Goal: Information Seeking & Learning: Learn about a topic

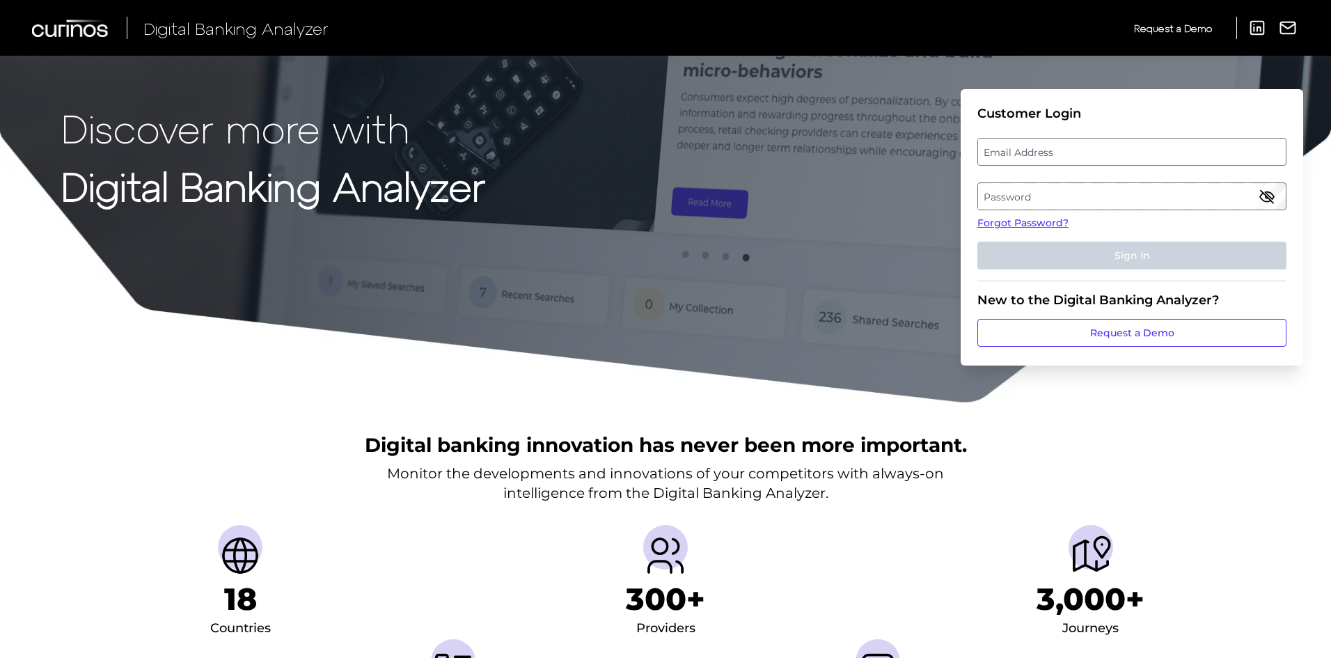
click at [1012, 162] on label "Email Address" at bounding box center [1131, 151] width 307 height 25
click at [1012, 162] on input "email" at bounding box center [1131, 152] width 309 height 28
type input "[PERSON_NAME][EMAIL_ADDRESS][PERSON_NAME][DOMAIN_NAME]"
click at [1019, 187] on label "Password" at bounding box center [1131, 196] width 307 height 25
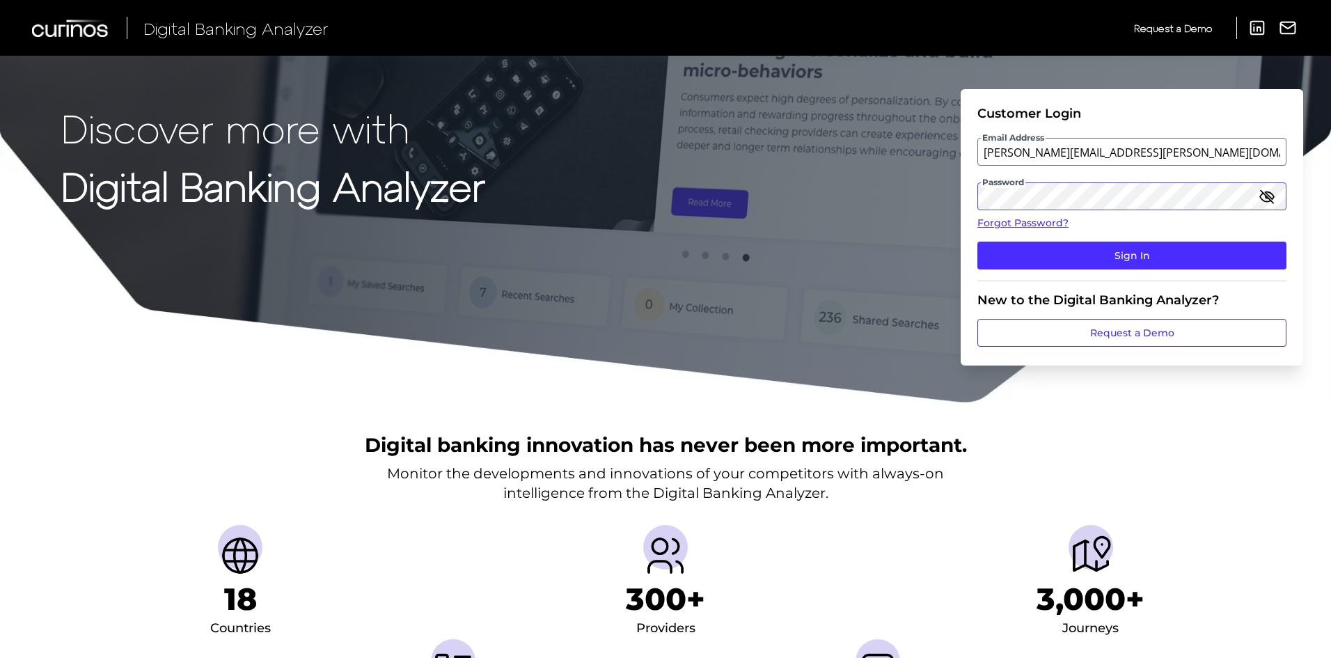
click at [977, 242] on button "Sign In" at bounding box center [1131, 256] width 309 height 28
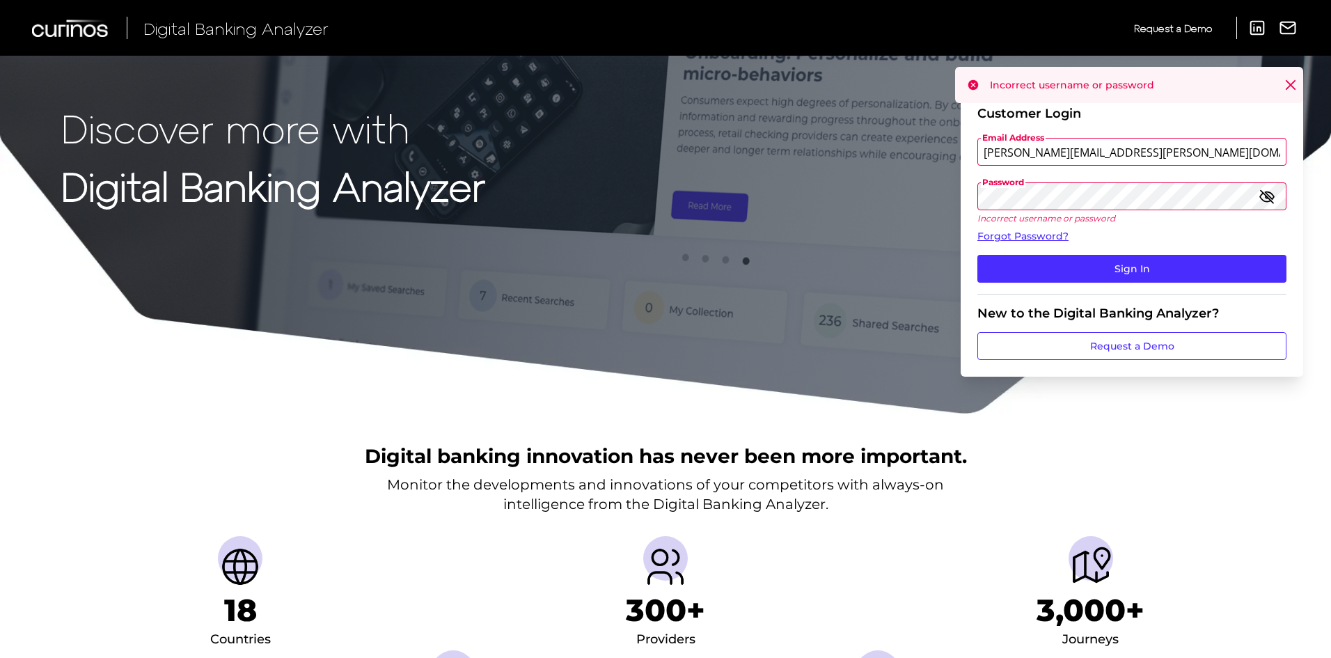
click at [977, 255] on button "Sign In" at bounding box center [1131, 269] width 309 height 28
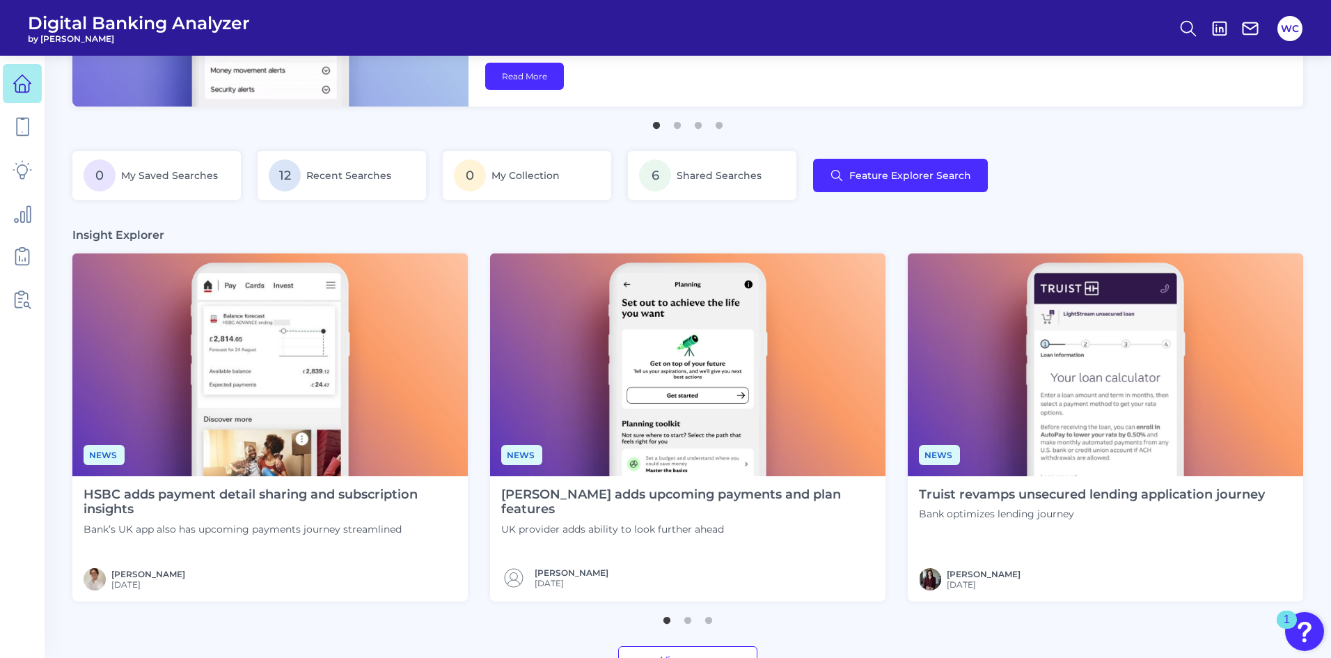
scroll to position [209, 0]
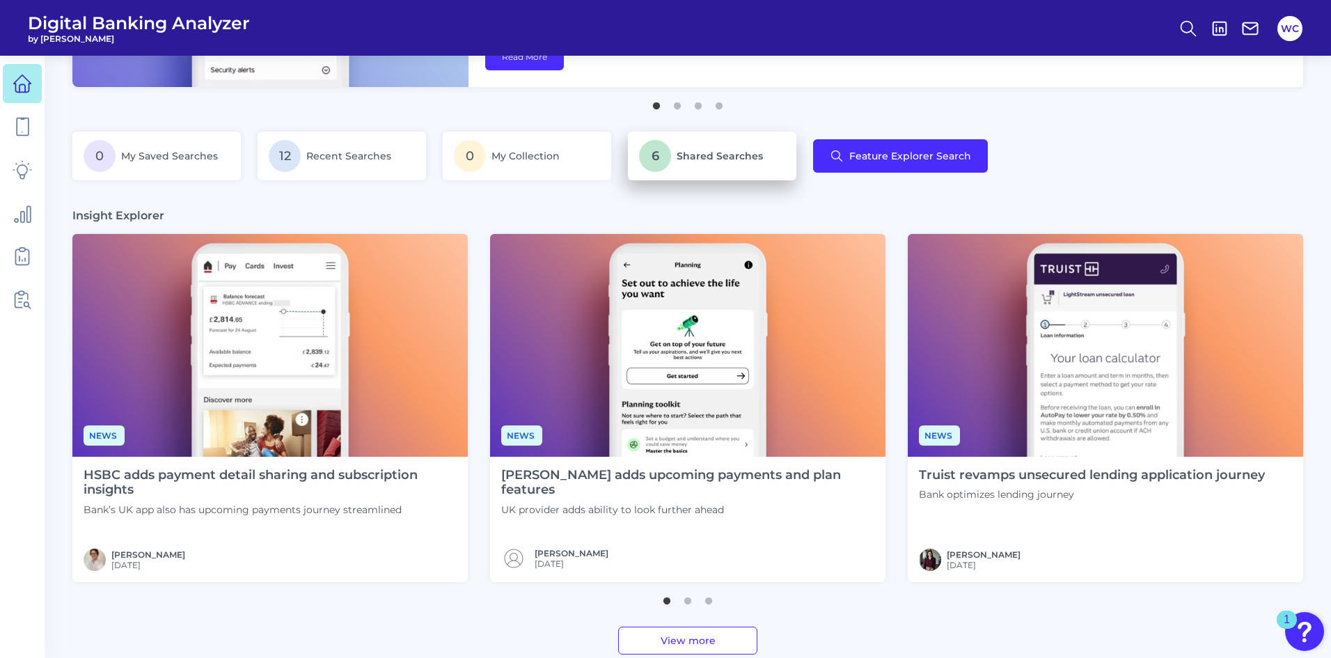
click at [717, 164] on p "6 Shared Searches" at bounding box center [712, 156] width 146 height 32
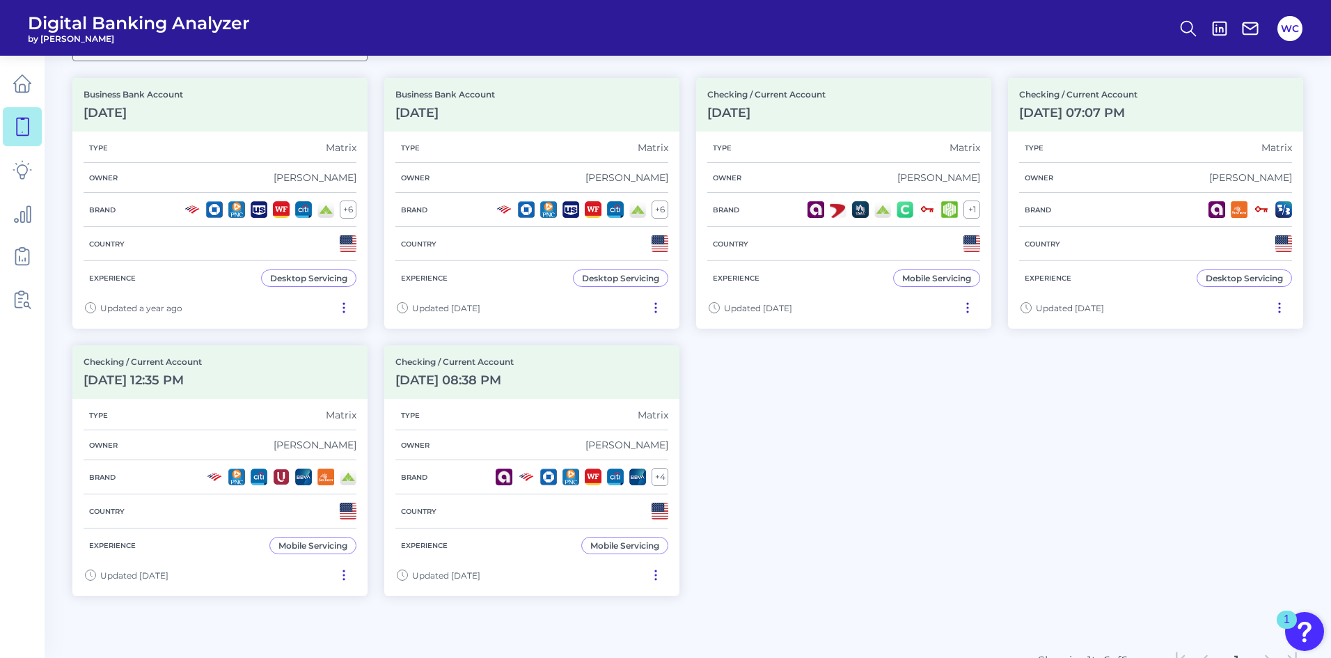
scroll to position [209, 0]
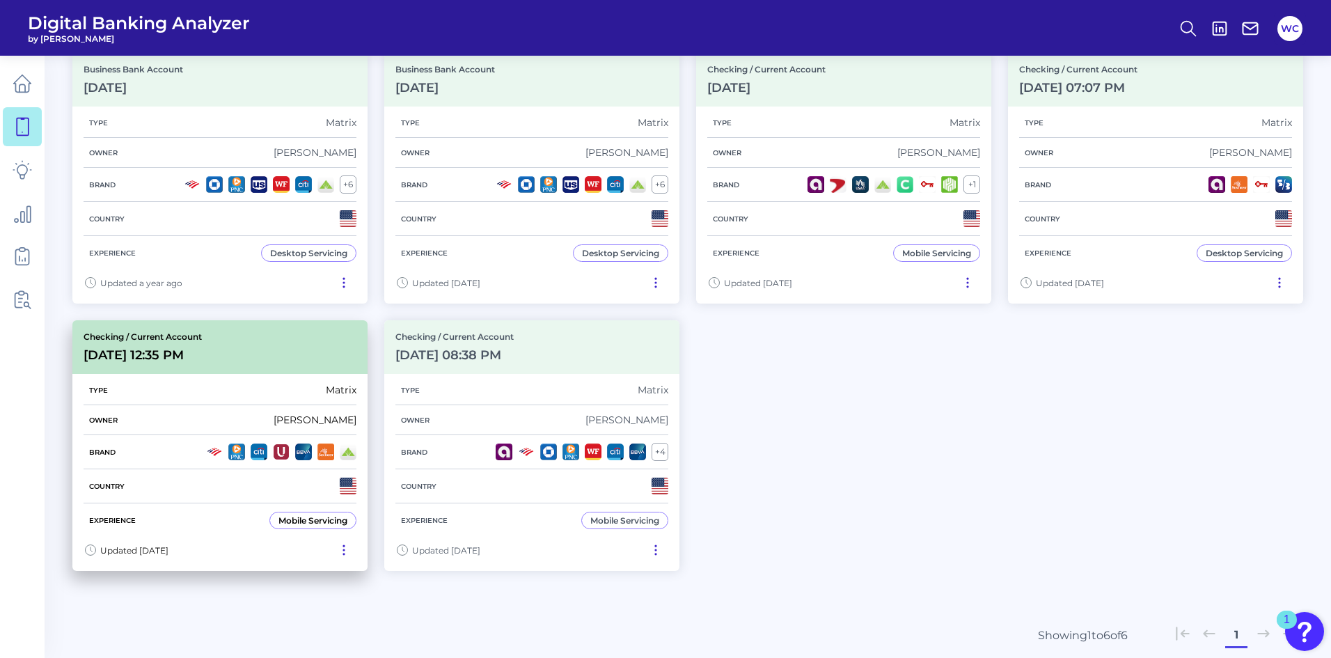
click at [244, 347] on div "Checking / Current Account [DATE] 12:35 PM" at bounding box center [219, 347] width 295 height 54
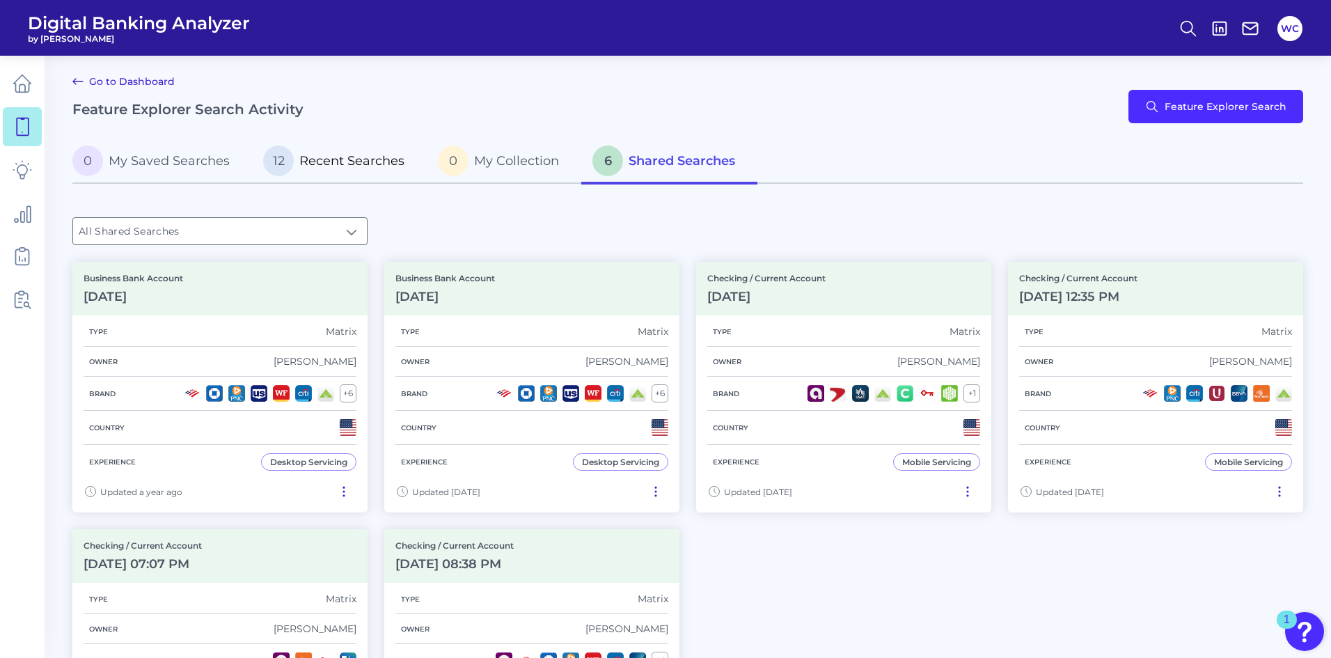
click at [319, 162] on span "Recent Searches" at bounding box center [351, 160] width 105 height 15
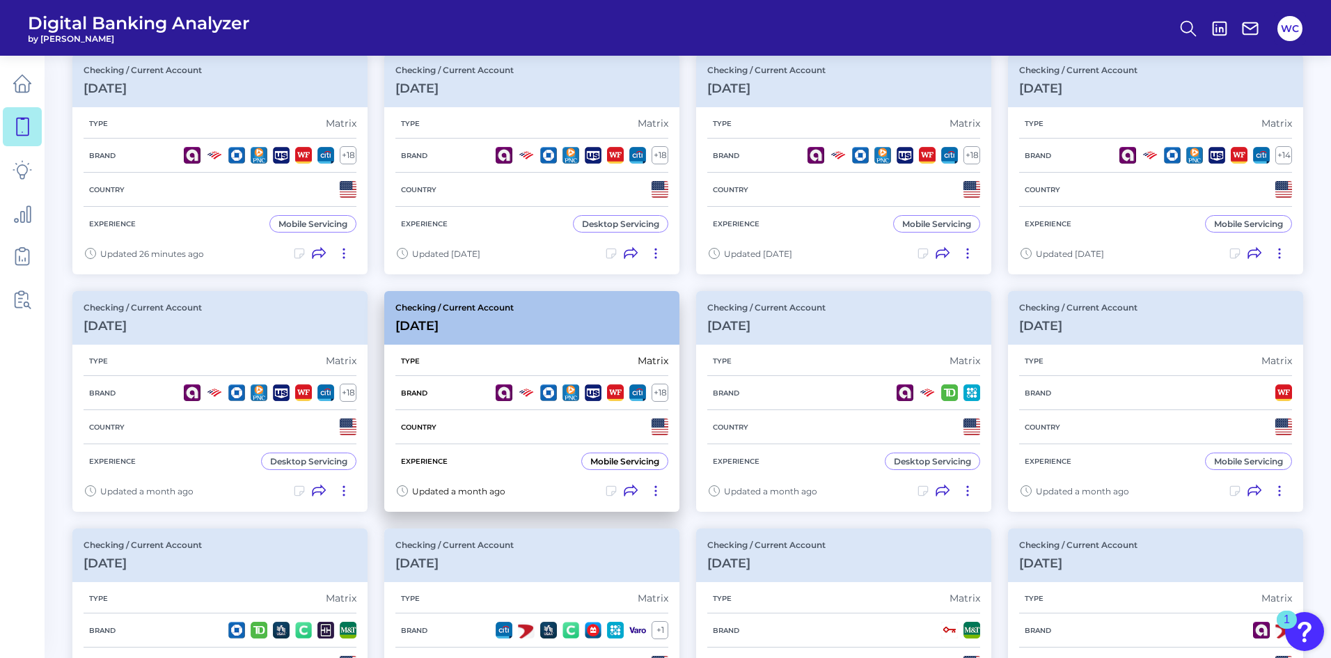
scroll to position [139, 0]
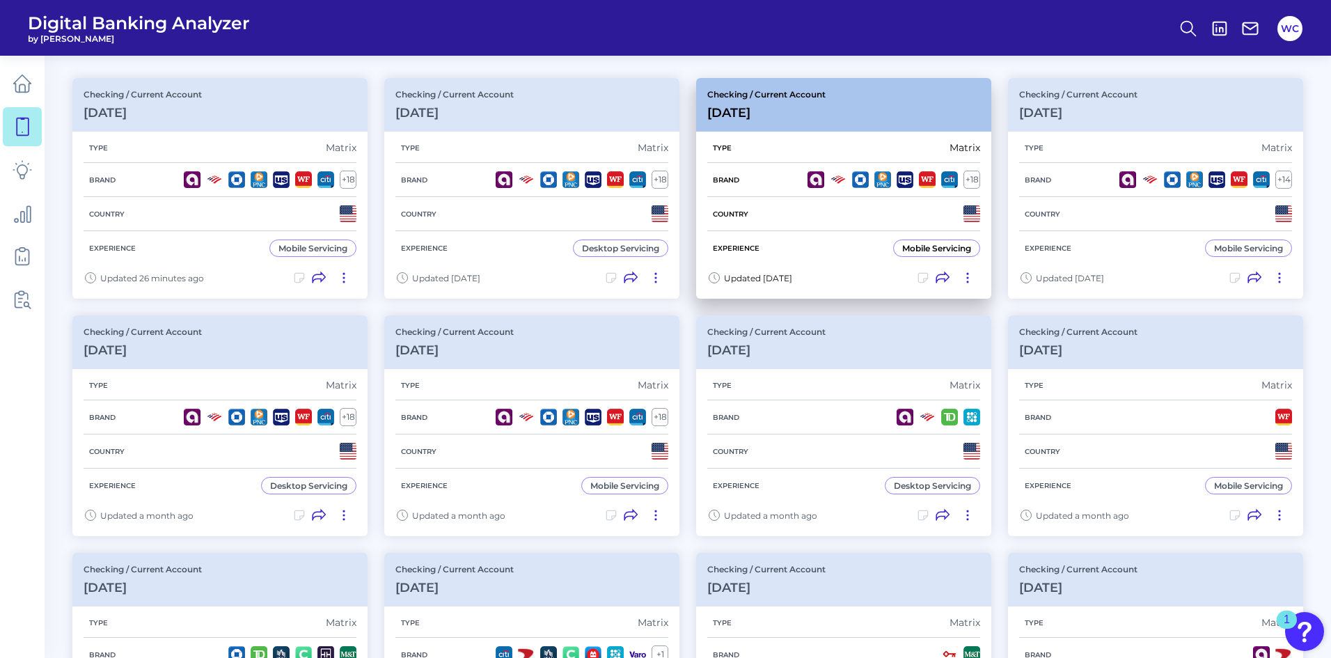
click at [823, 104] on div "Checking / Current Account [DATE]" at bounding box center [766, 104] width 118 height 31
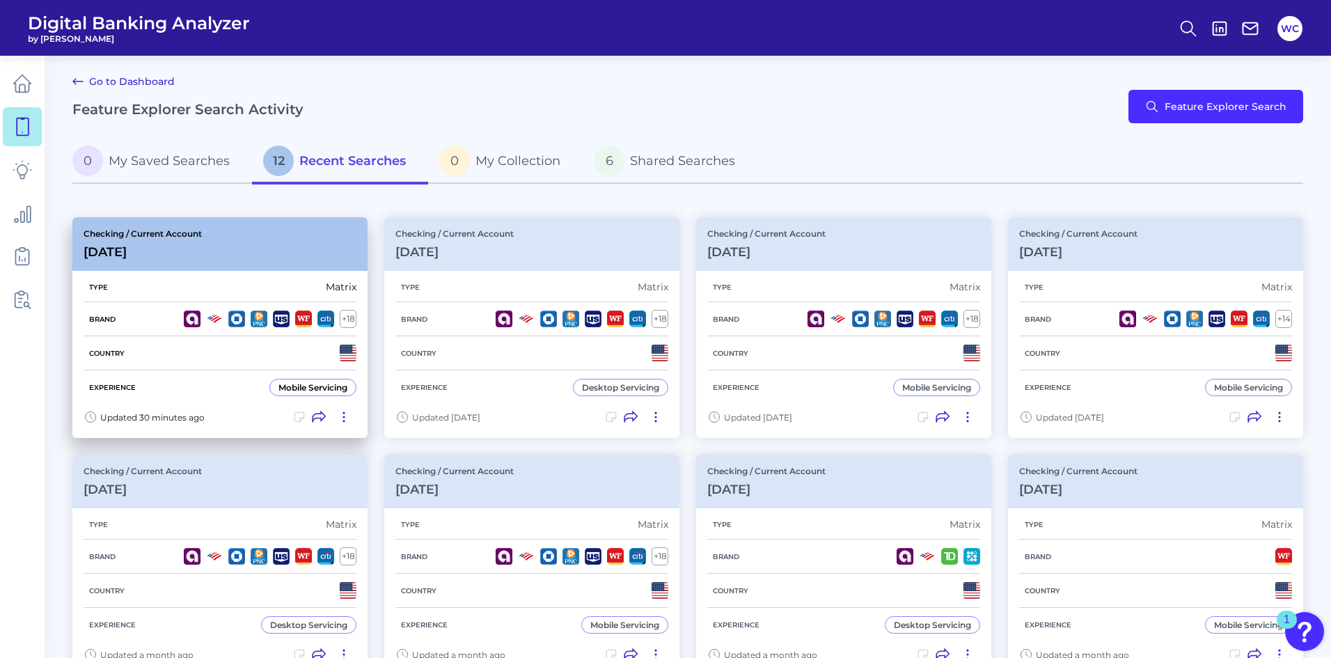
click at [260, 222] on div "Checking / Current Account [DATE]" at bounding box center [219, 244] width 295 height 54
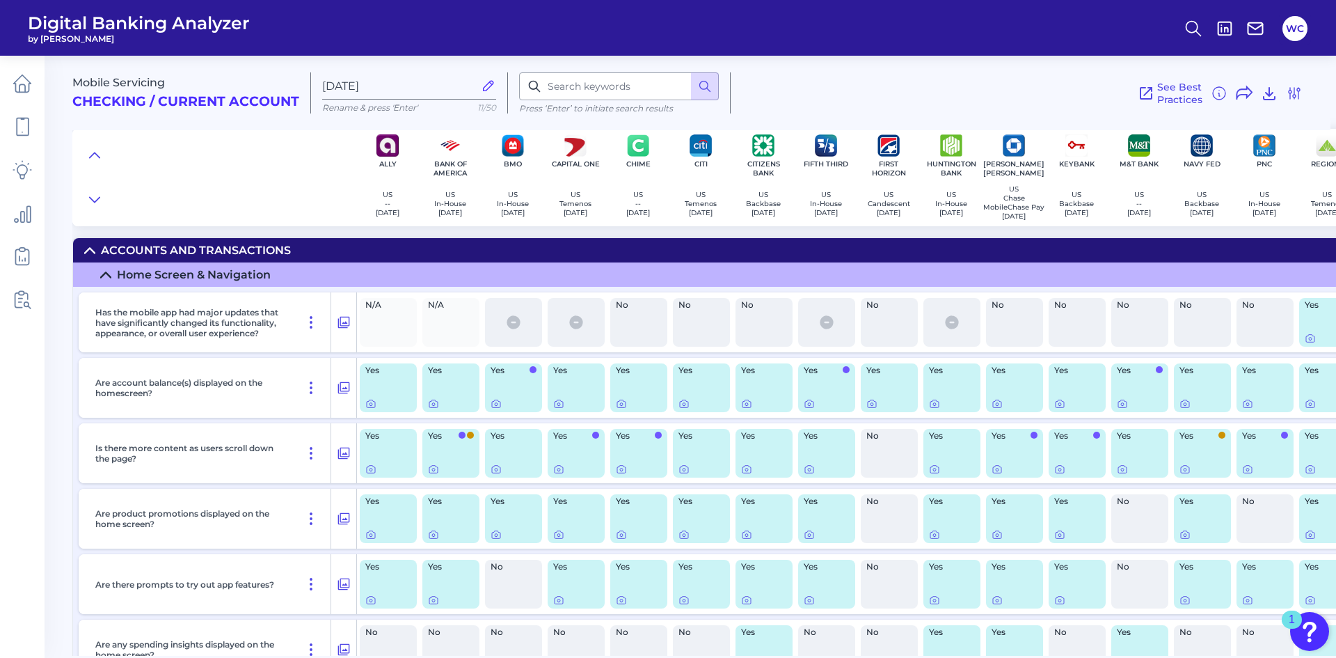
click at [461, 383] on div "Yes" at bounding box center [450, 387] width 57 height 49
click at [438, 406] on icon at bounding box center [433, 404] width 8 height 8
click at [622, 405] on div at bounding box center [622, 400] width 14 height 14
click at [621, 406] on icon at bounding box center [621, 404] width 3 height 3
click at [1249, 406] on icon at bounding box center [1248, 404] width 3 height 3
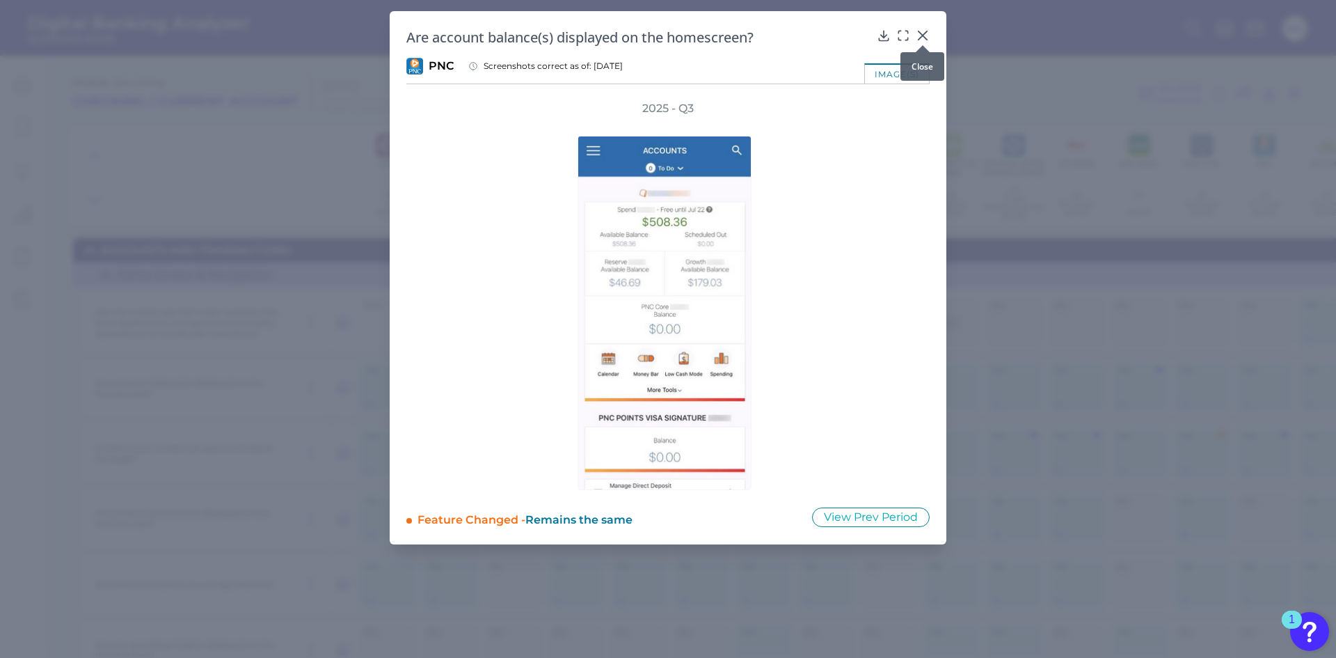
click at [926, 33] on icon at bounding box center [923, 35] width 8 height 8
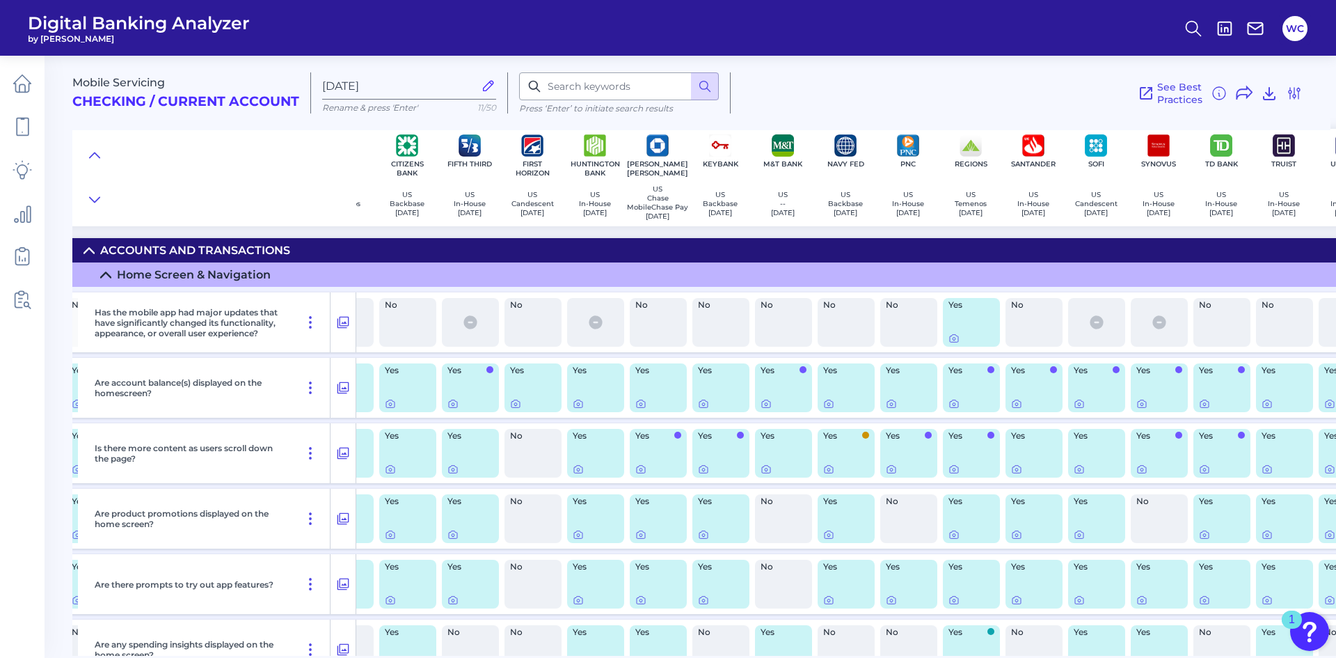
scroll to position [0, 366]
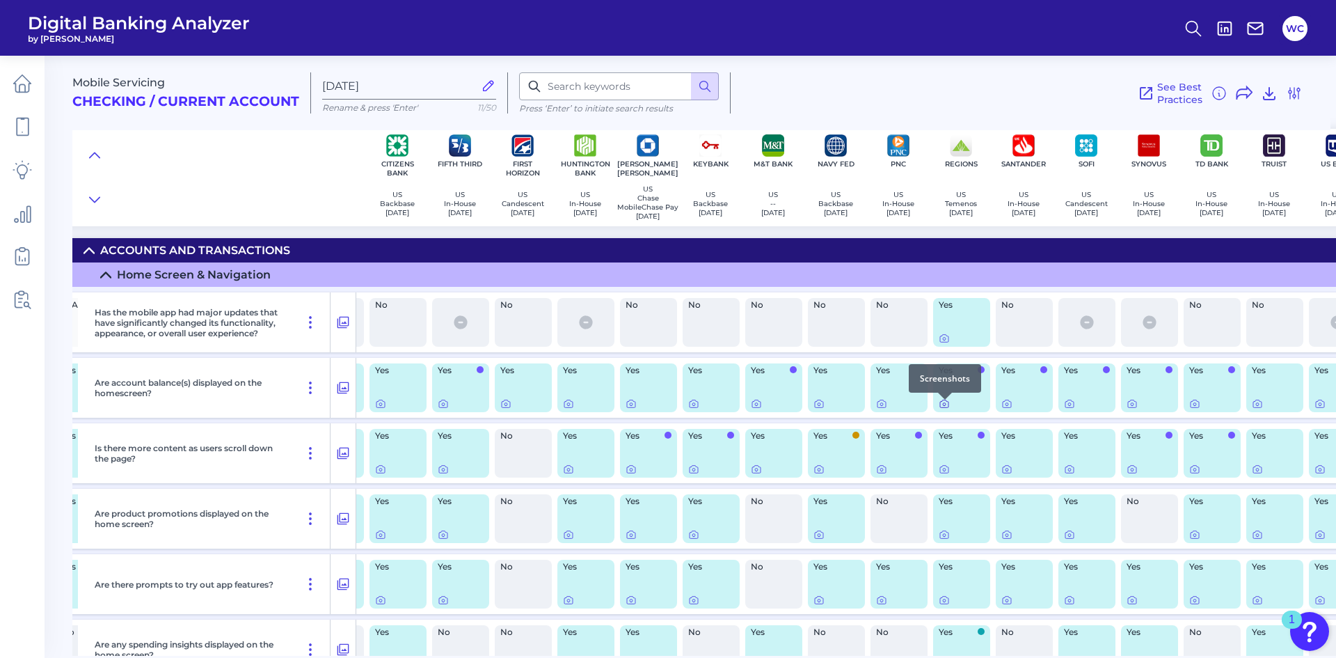
click at [946, 406] on icon at bounding box center [944, 403] width 11 height 11
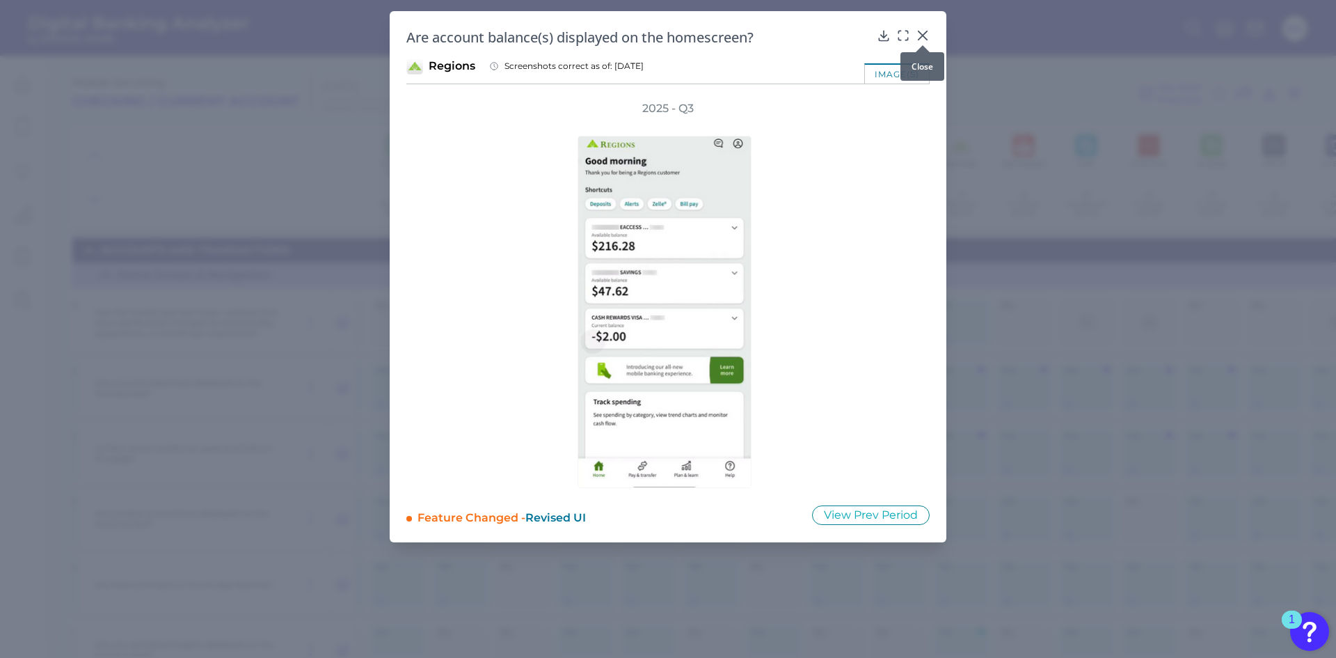
click at [926, 39] on div at bounding box center [923, 45] width 14 height 14
click at [921, 32] on icon at bounding box center [923, 36] width 14 height 14
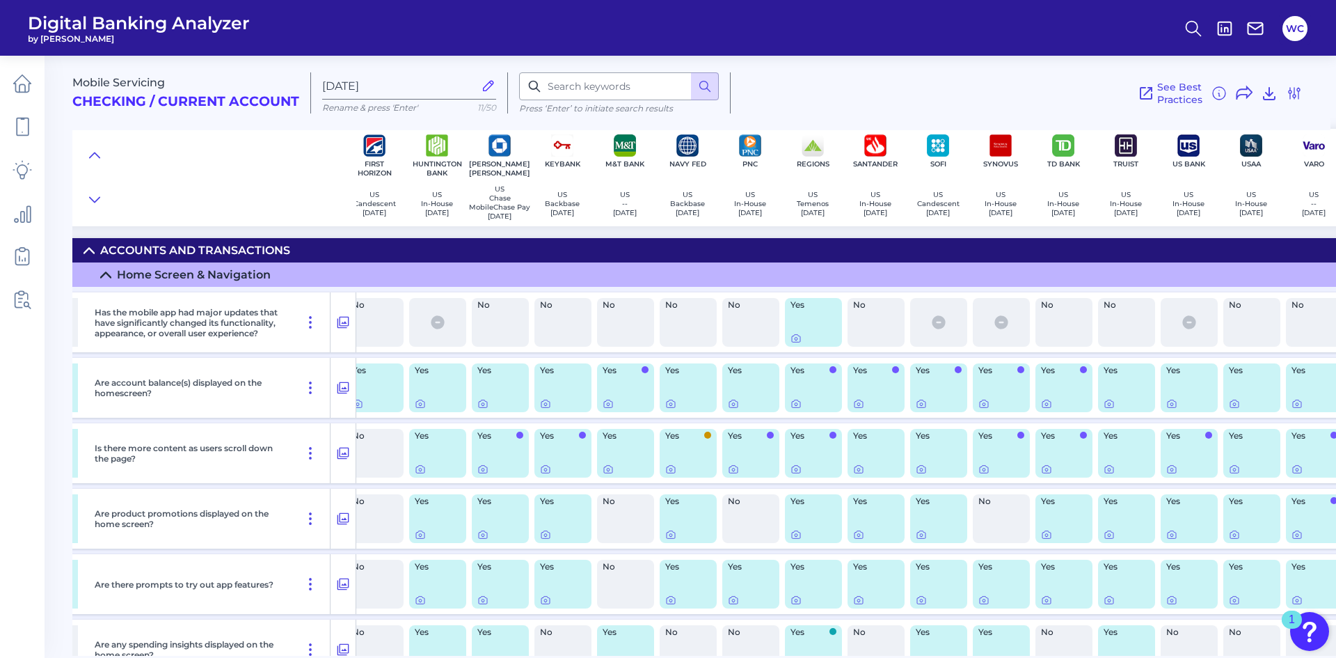
scroll to position [0, 538]
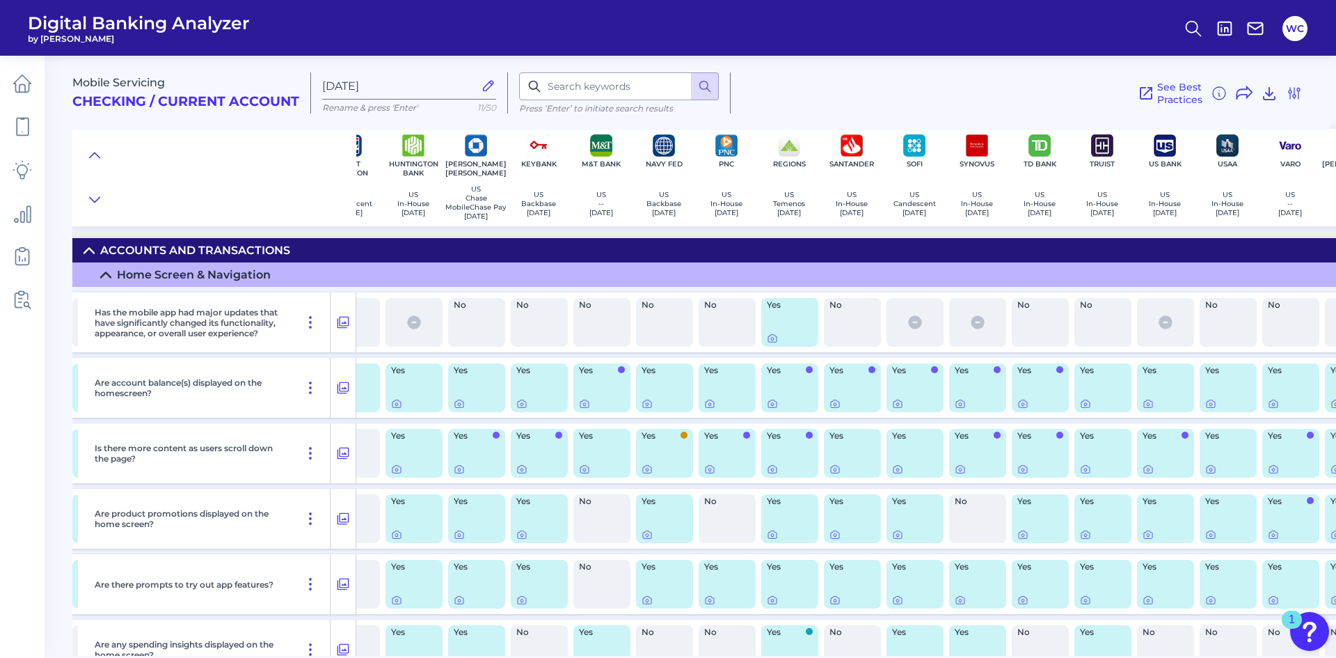
click at [1292, 619] on div "1" at bounding box center [1292, 628] width 6 height 18
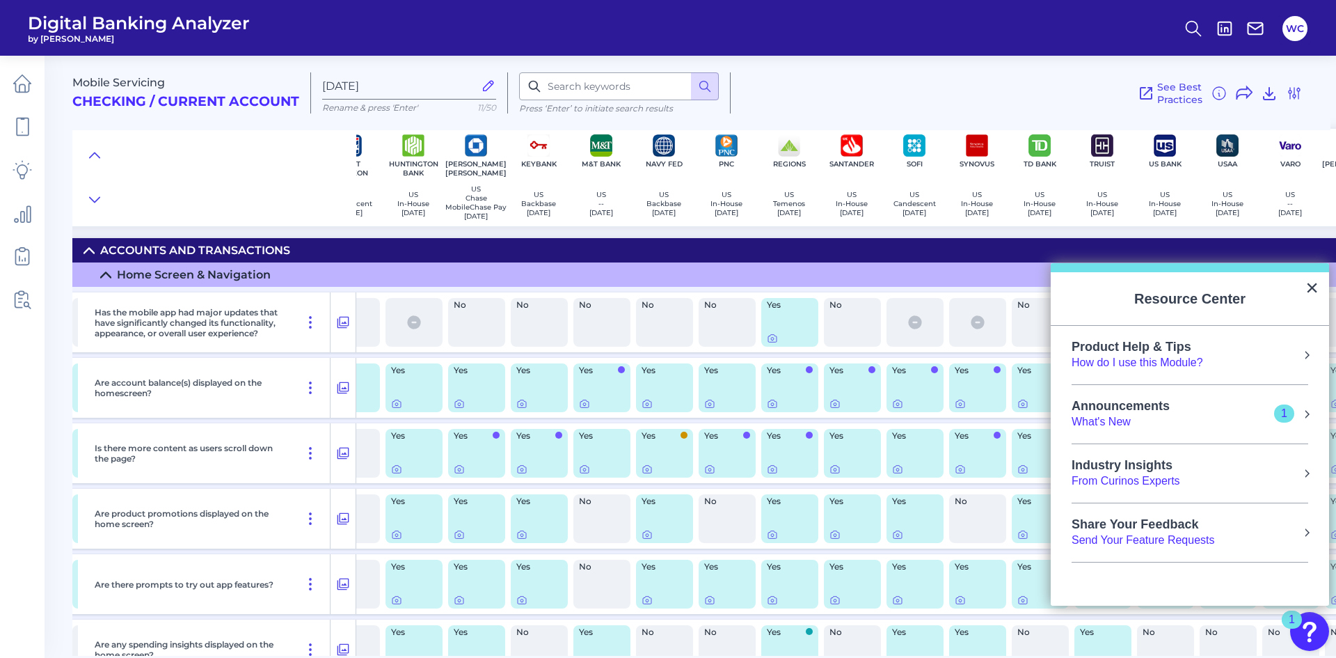
click at [1306, 414] on button "Resource Center" at bounding box center [1307, 414] width 14 height 14
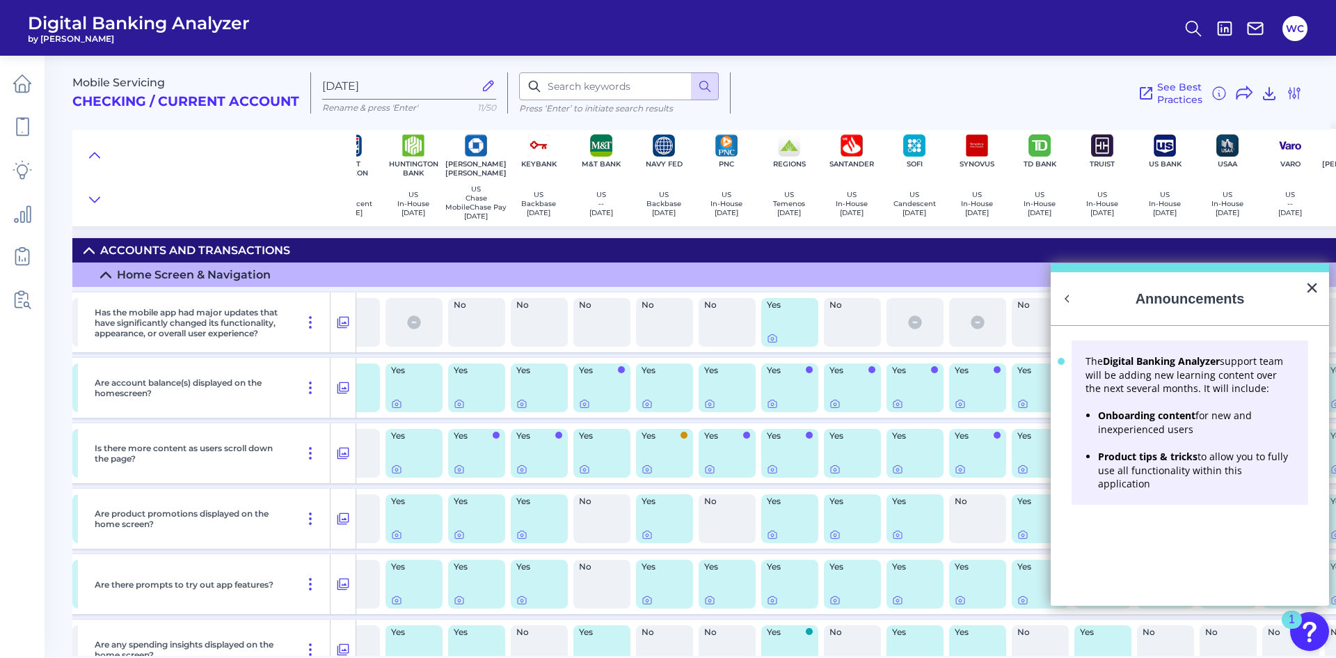
scroll to position [0, 0]
click at [1311, 285] on button "×" at bounding box center [1312, 287] width 13 height 22
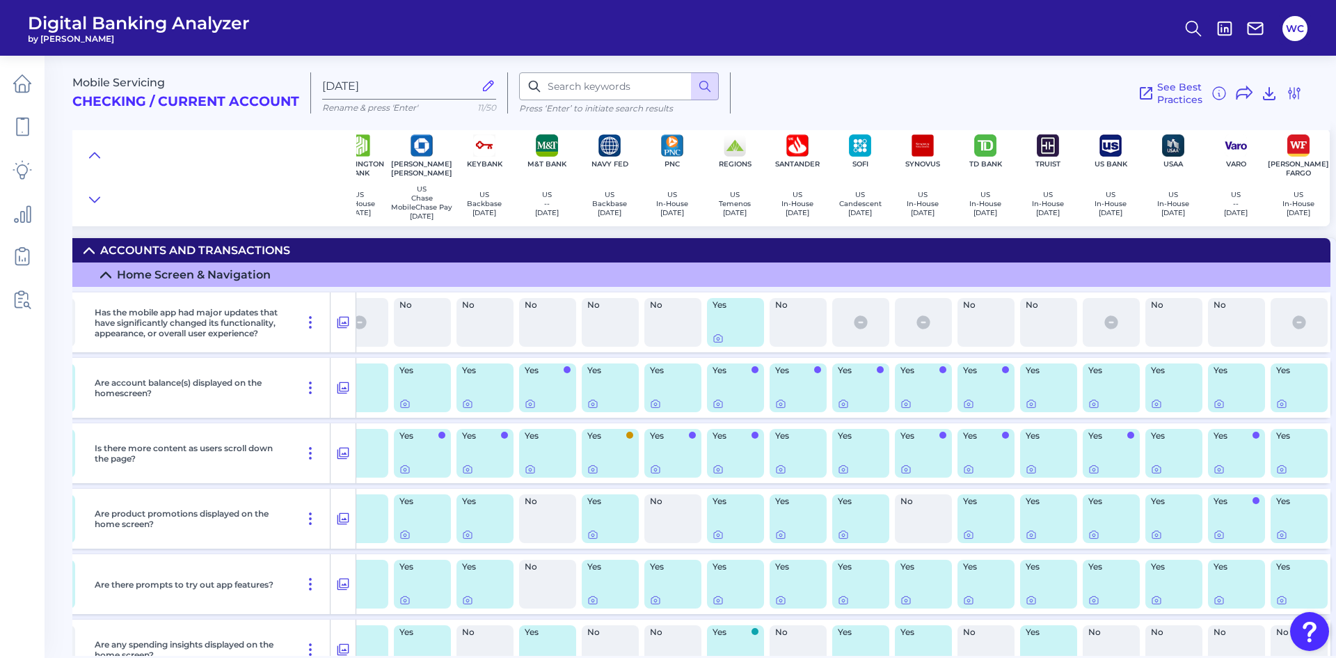
scroll to position [0, 599]
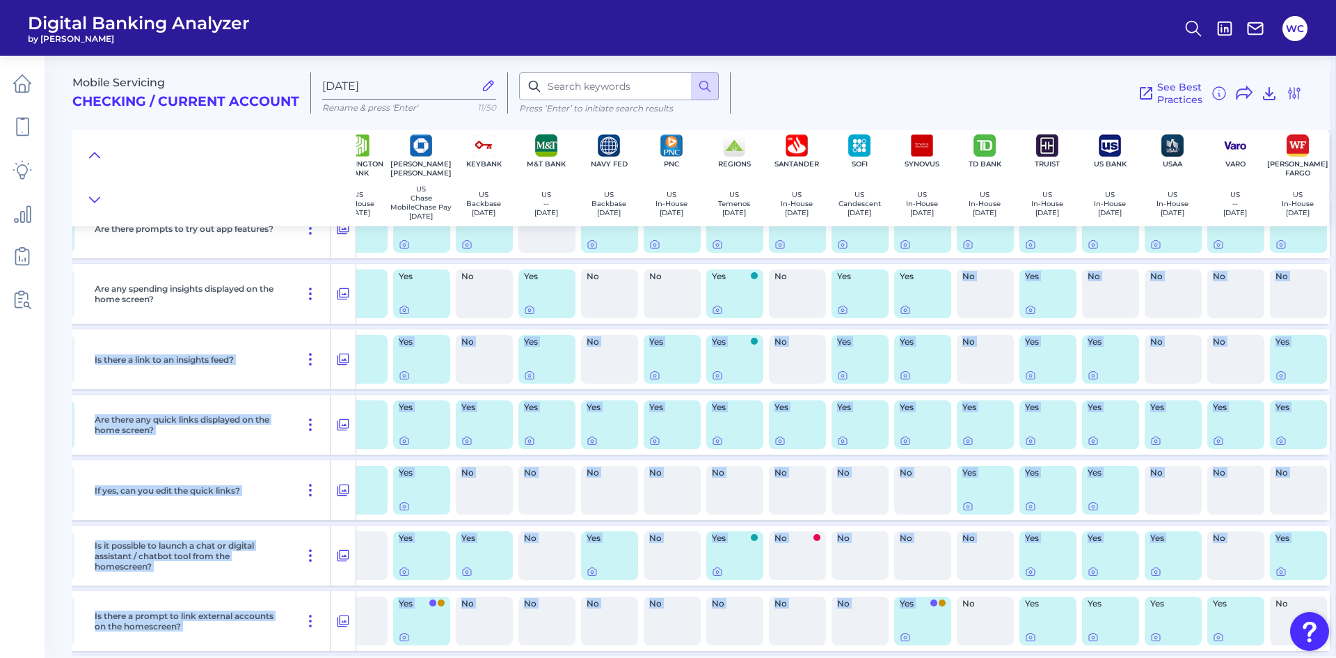
drag, startPoint x: 939, startPoint y: 649, endPoint x: 917, endPoint y: 647, distance: 22.4
click at [917, 647] on div "Has the mobile app had major updates that have significantly changed its functi…" at bounding box center [408, 458] width 1856 height 1055
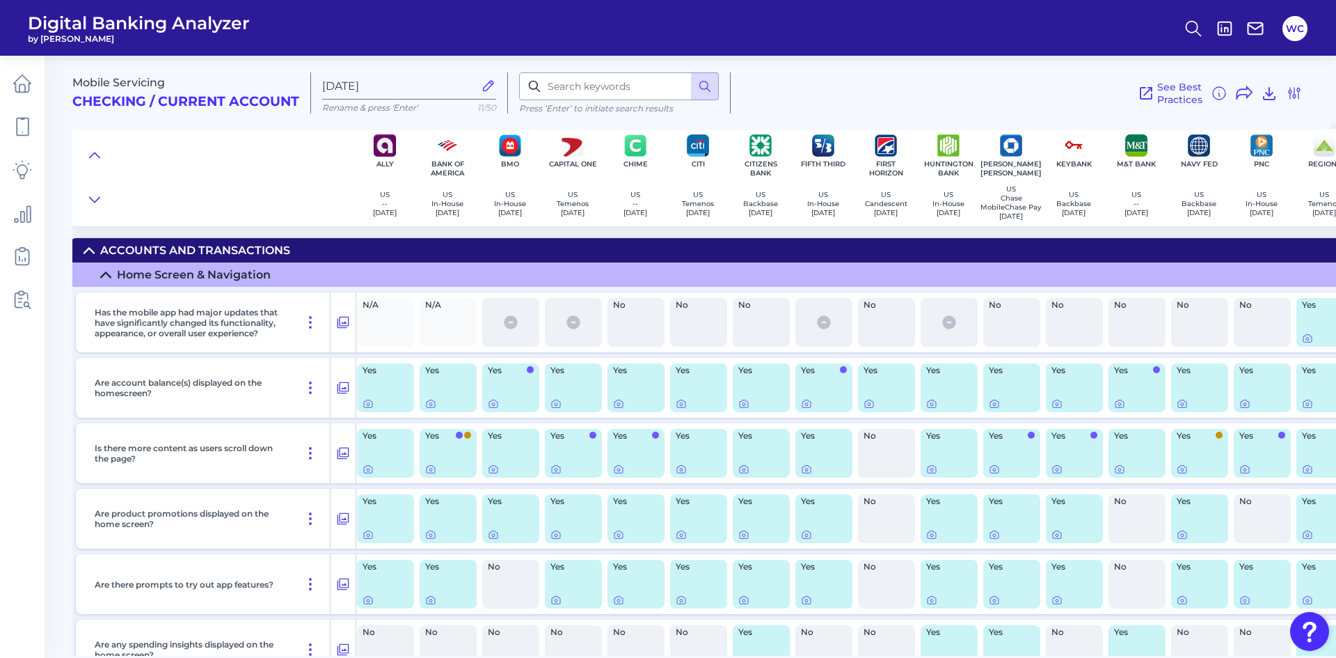
scroll to position [0, 0]
click at [510, 328] on icon at bounding box center [513, 321] width 13 height 13
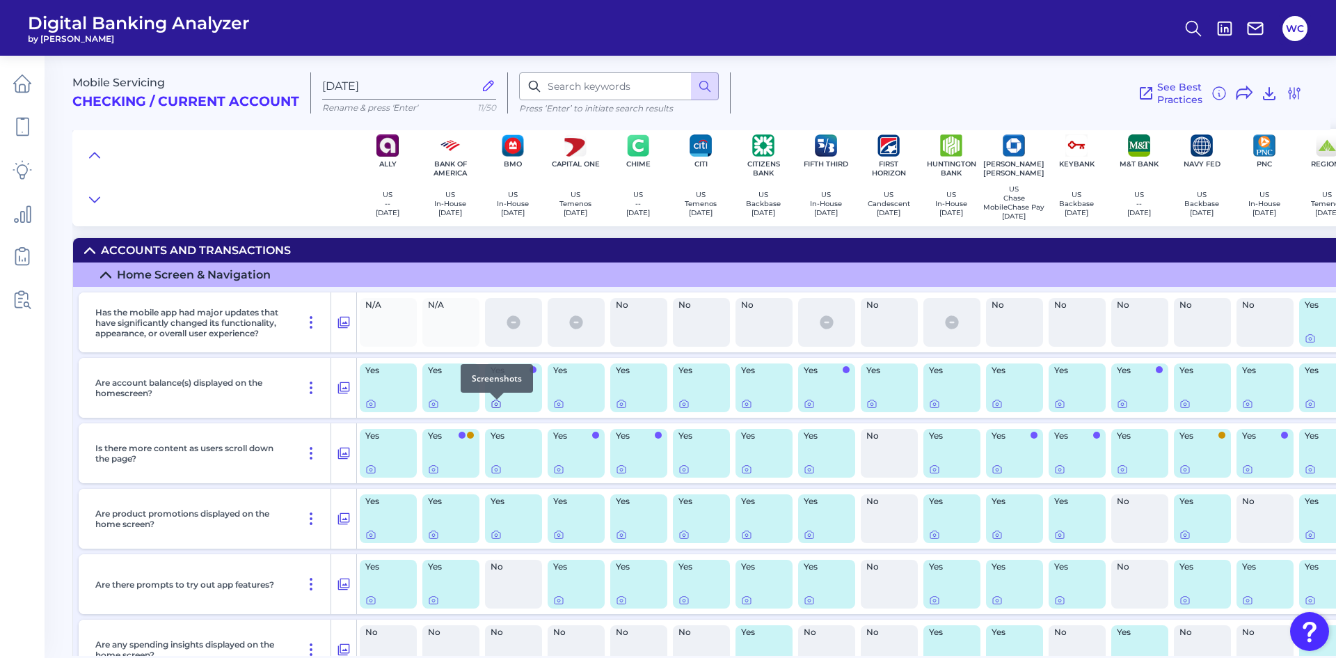
click at [495, 409] on icon at bounding box center [496, 403] width 11 height 11
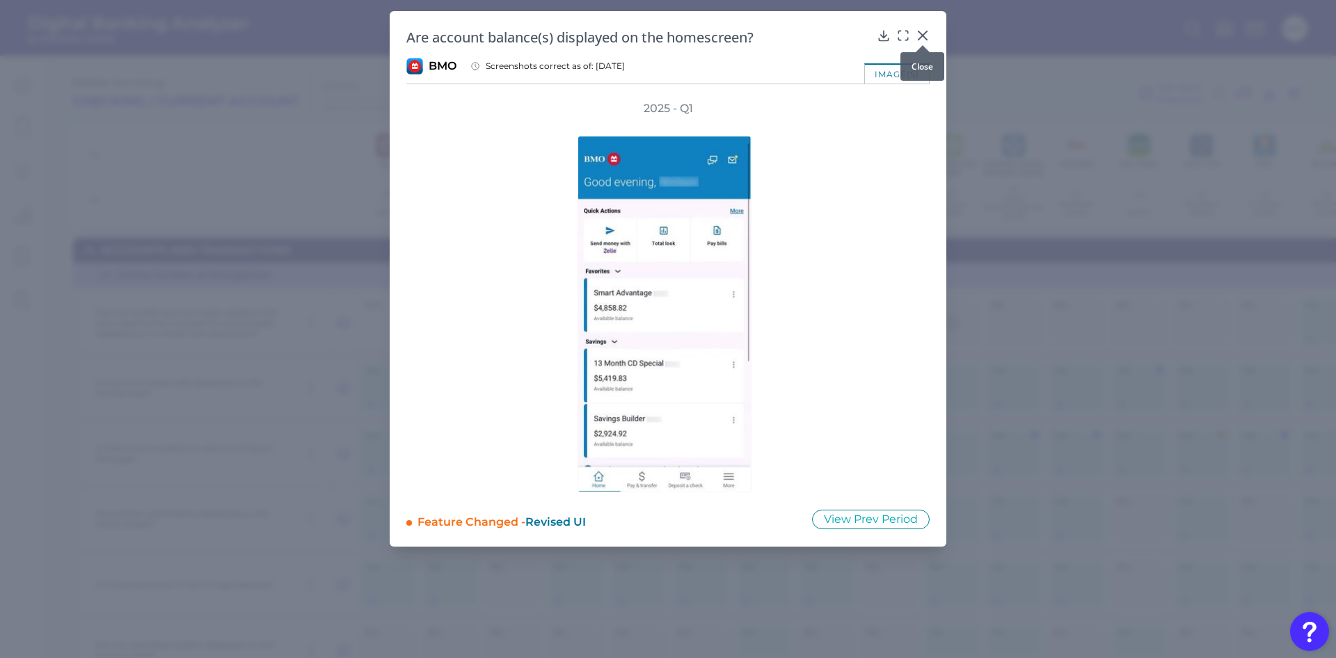
click at [926, 35] on icon at bounding box center [923, 36] width 14 height 14
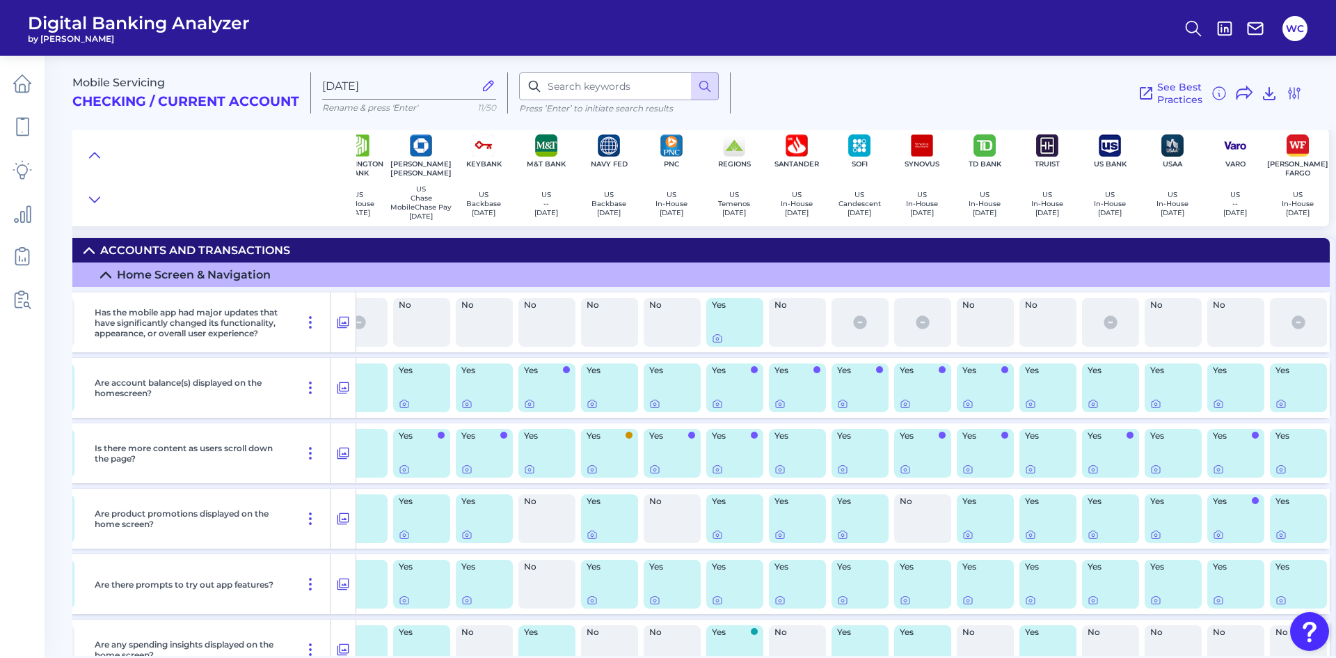
scroll to position [0, 599]
click at [1148, 403] on div at bounding box center [1151, 400] width 14 height 14
click at [1151, 409] on icon at bounding box center [1156, 403] width 11 height 11
click at [1089, 408] on icon at bounding box center [1093, 404] width 8 height 8
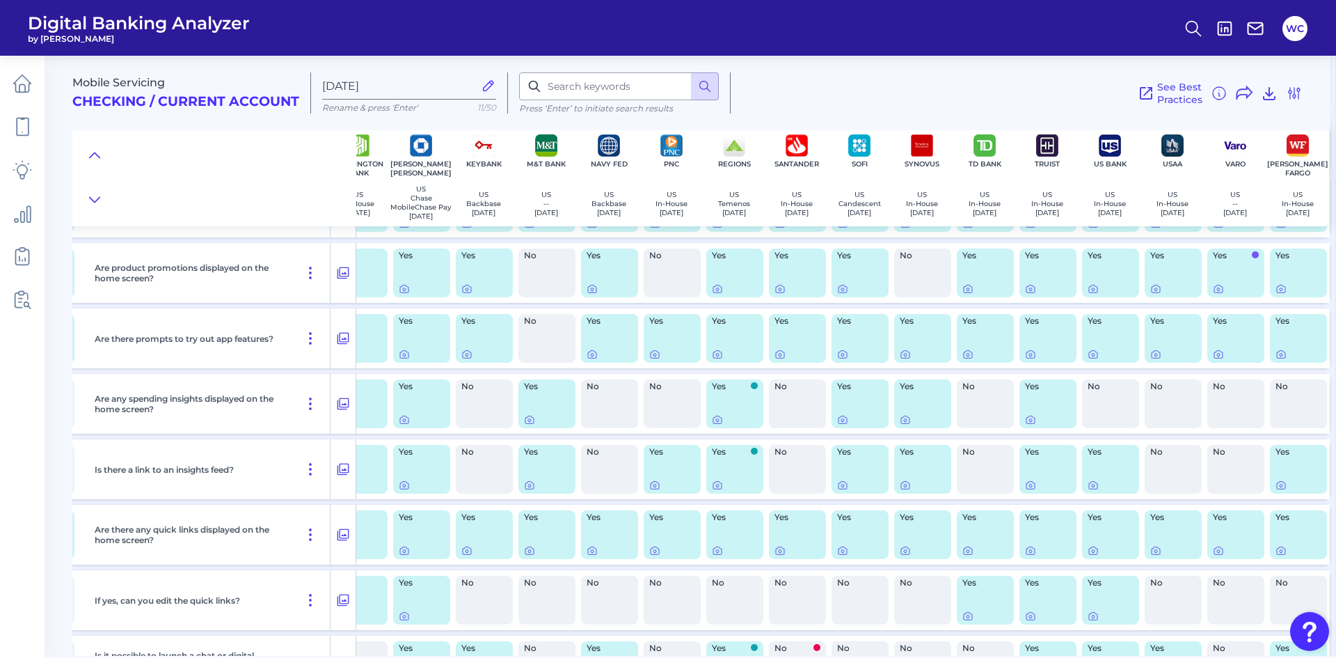
scroll to position [278, 599]
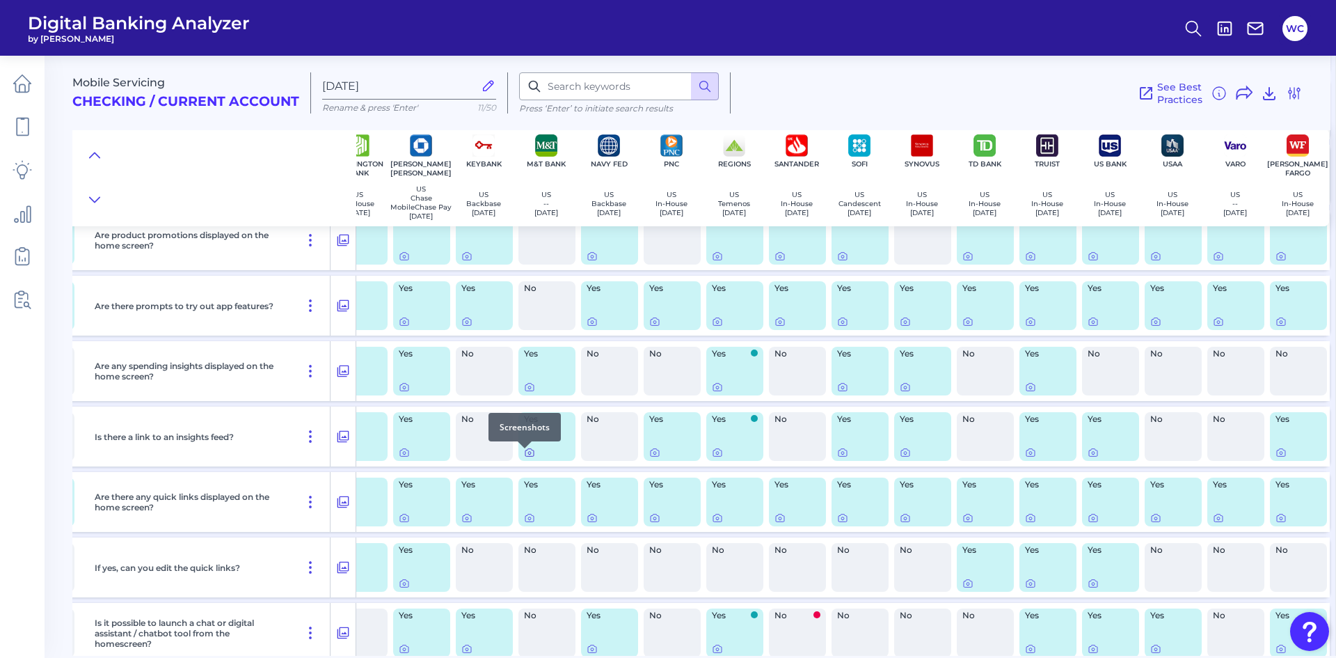
click at [526, 458] on icon at bounding box center [529, 452] width 11 height 11
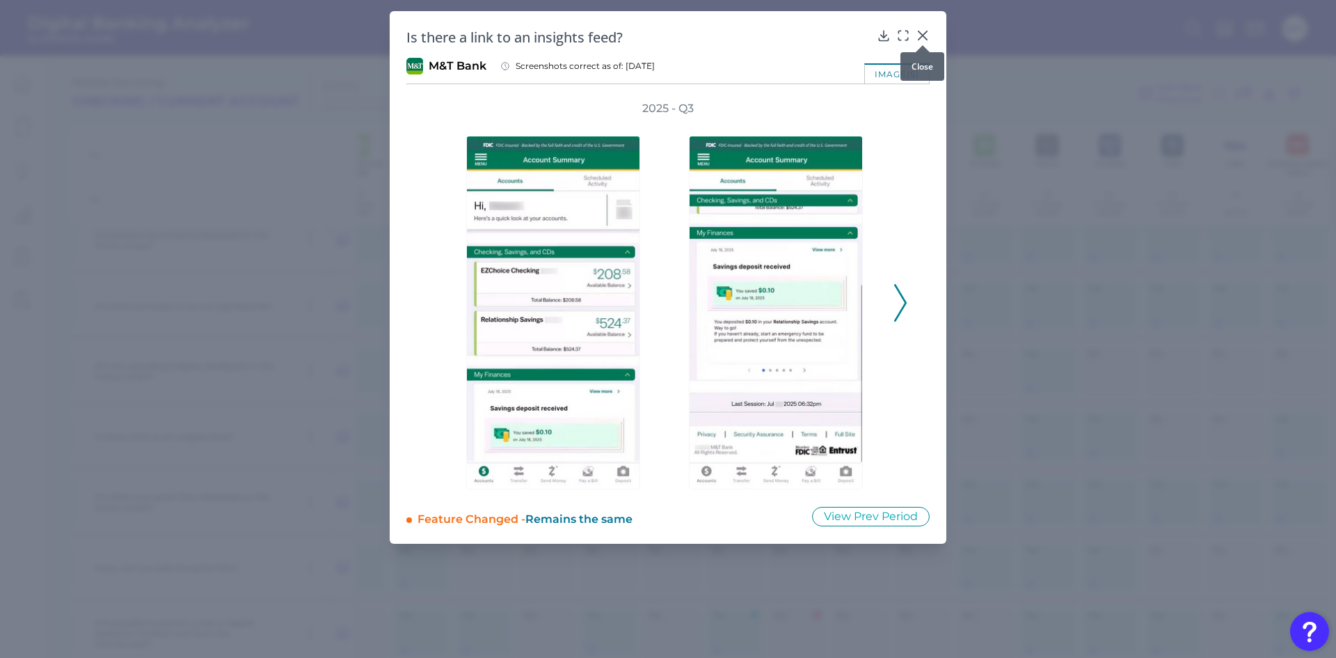
click at [921, 40] on div at bounding box center [923, 45] width 14 height 14
click at [928, 33] on icon at bounding box center [923, 36] width 14 height 14
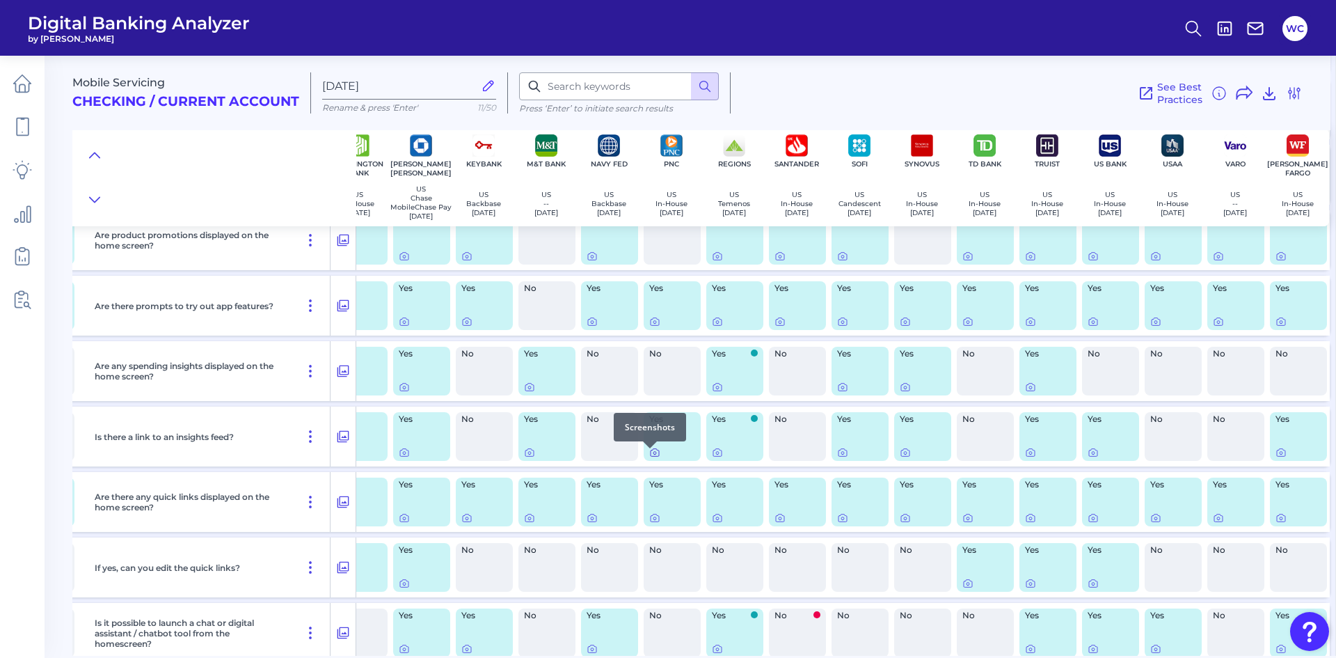
click at [651, 456] on icon at bounding box center [654, 452] width 11 height 11
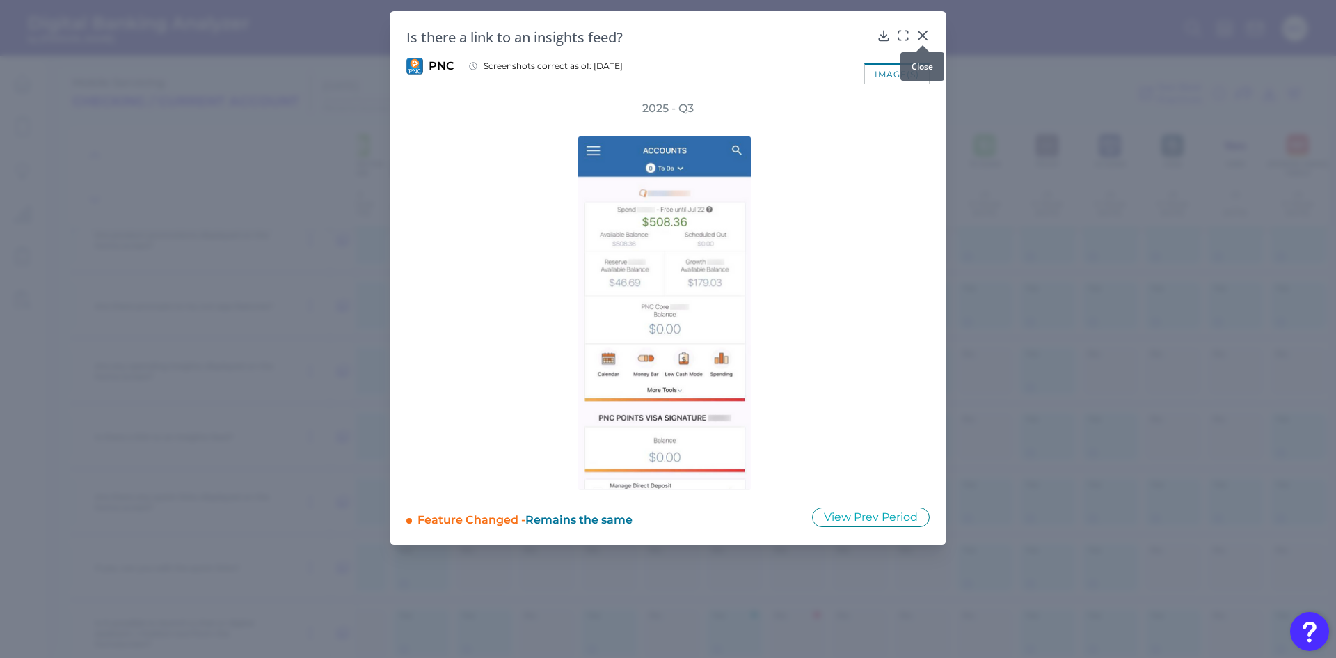
click at [929, 40] on div at bounding box center [923, 45] width 14 height 14
click at [926, 40] on div at bounding box center [923, 45] width 14 height 14
click at [924, 38] on icon at bounding box center [923, 36] width 14 height 14
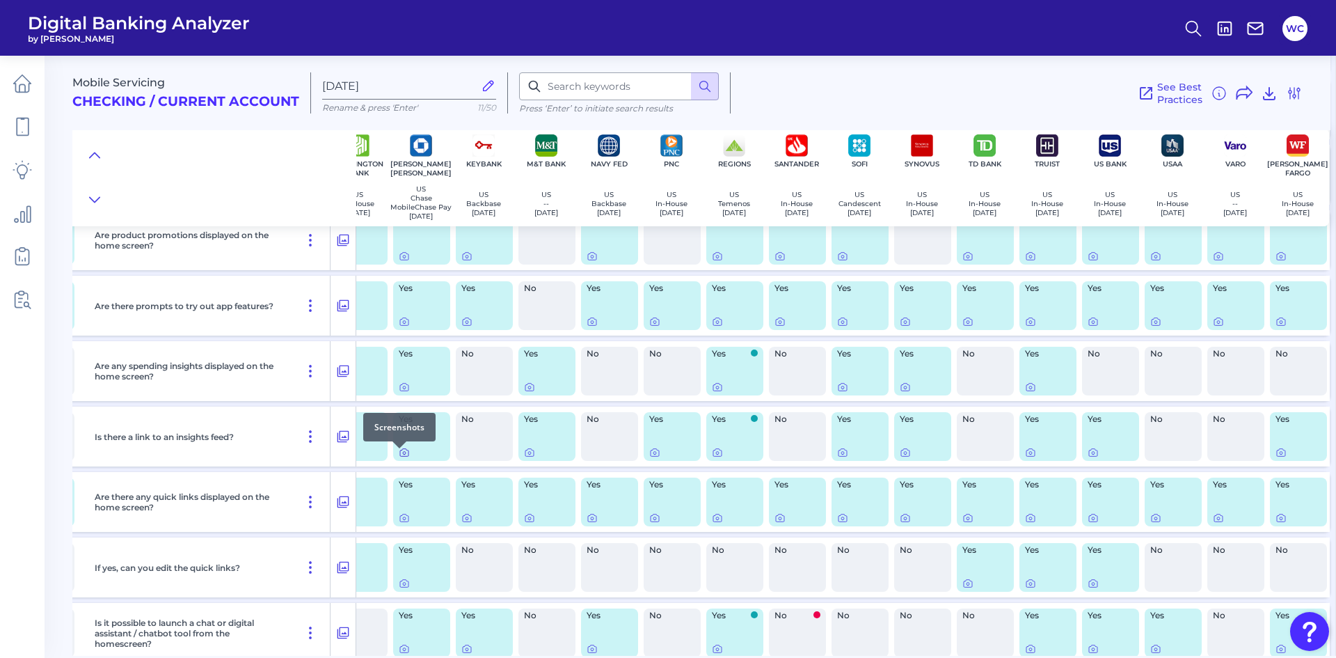
click at [399, 457] on icon at bounding box center [404, 452] width 11 height 11
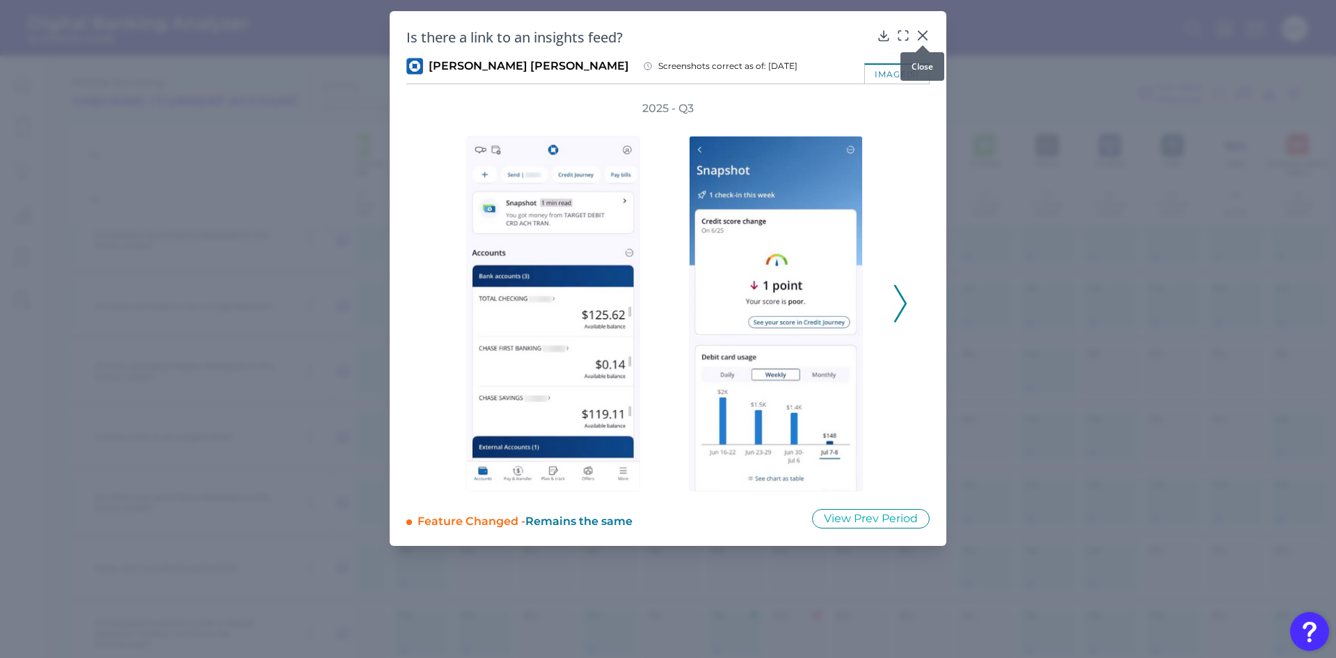
click at [929, 42] on div at bounding box center [923, 45] width 14 height 14
click at [923, 35] on icon at bounding box center [923, 35] width 8 height 8
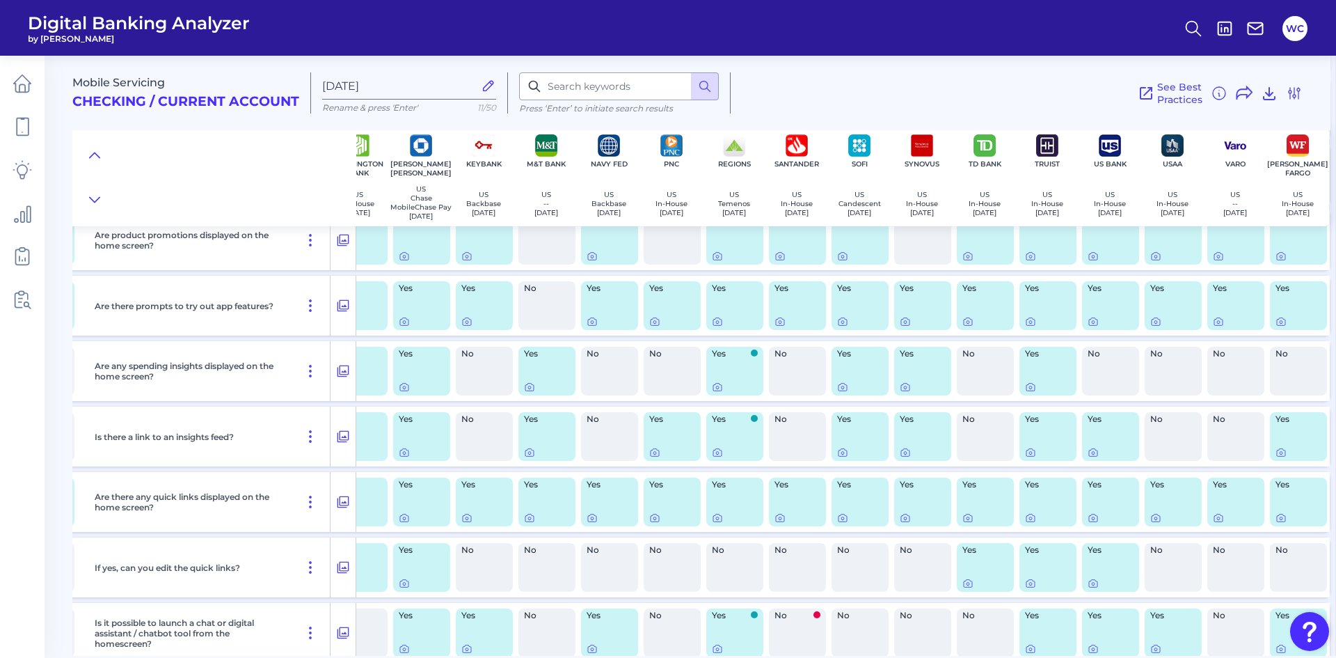
click at [1270, 457] on div "Yes" at bounding box center [1298, 436] width 57 height 49
click at [1272, 455] on div at bounding box center [1277, 448] width 14 height 14
click at [1276, 456] on icon at bounding box center [1281, 452] width 11 height 11
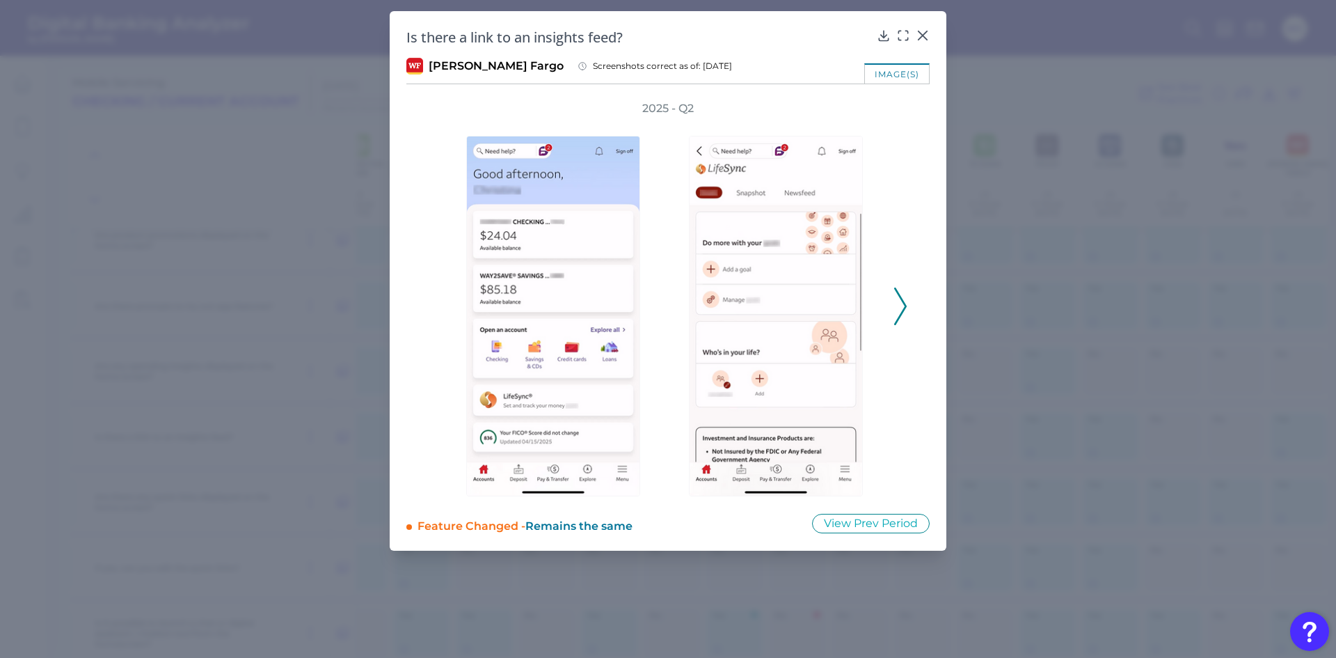
click at [901, 308] on icon at bounding box center [900, 306] width 13 height 38
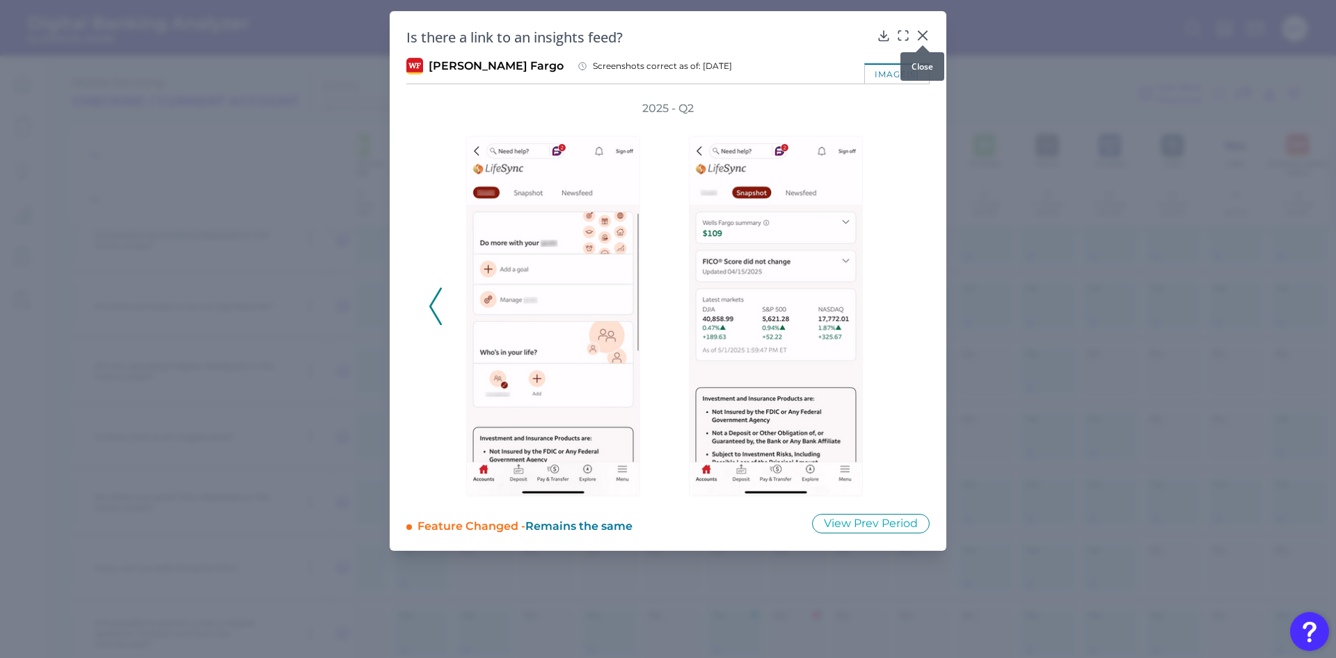
click at [922, 30] on icon at bounding box center [923, 36] width 14 height 14
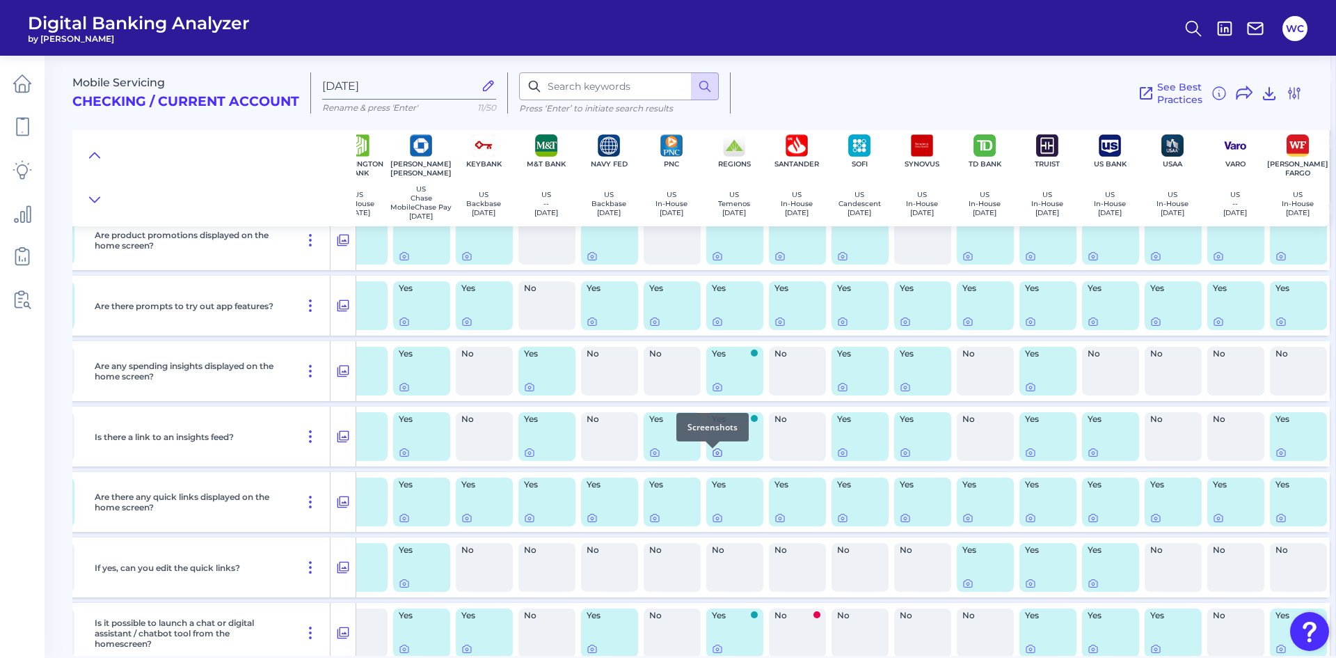
click at [716, 458] on icon at bounding box center [717, 452] width 11 height 11
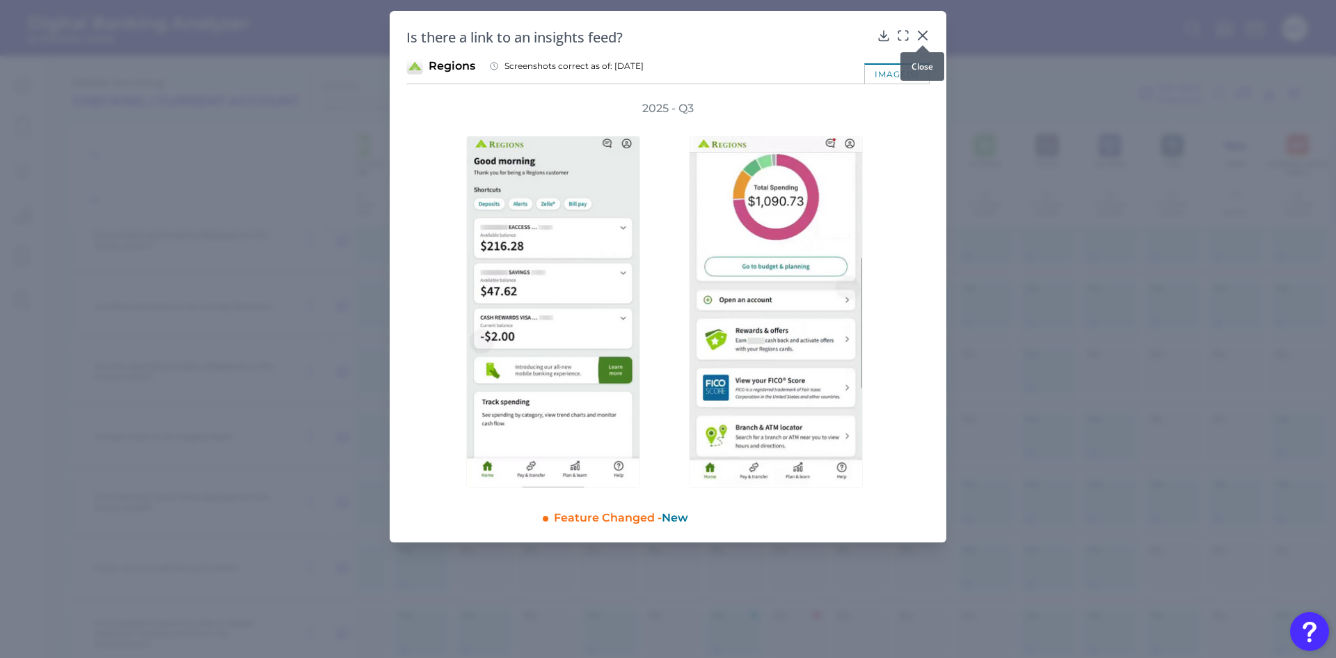
click at [923, 29] on icon at bounding box center [923, 36] width 14 height 14
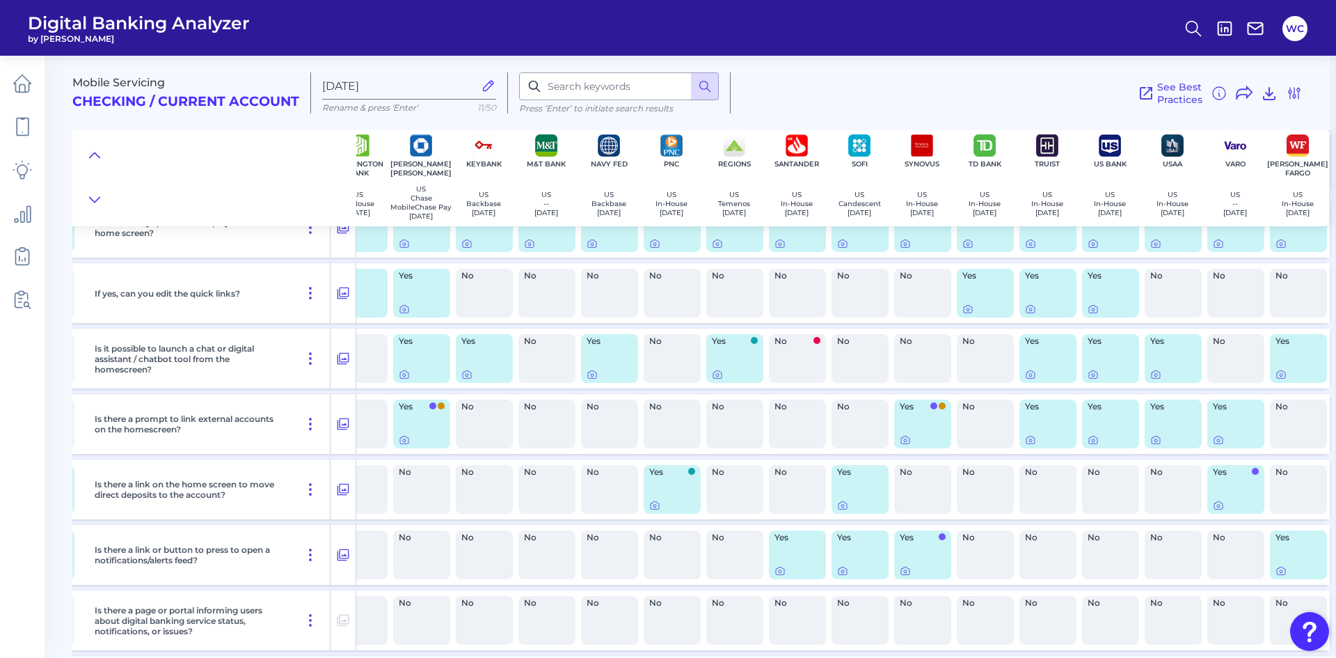
scroll to position [557, 599]
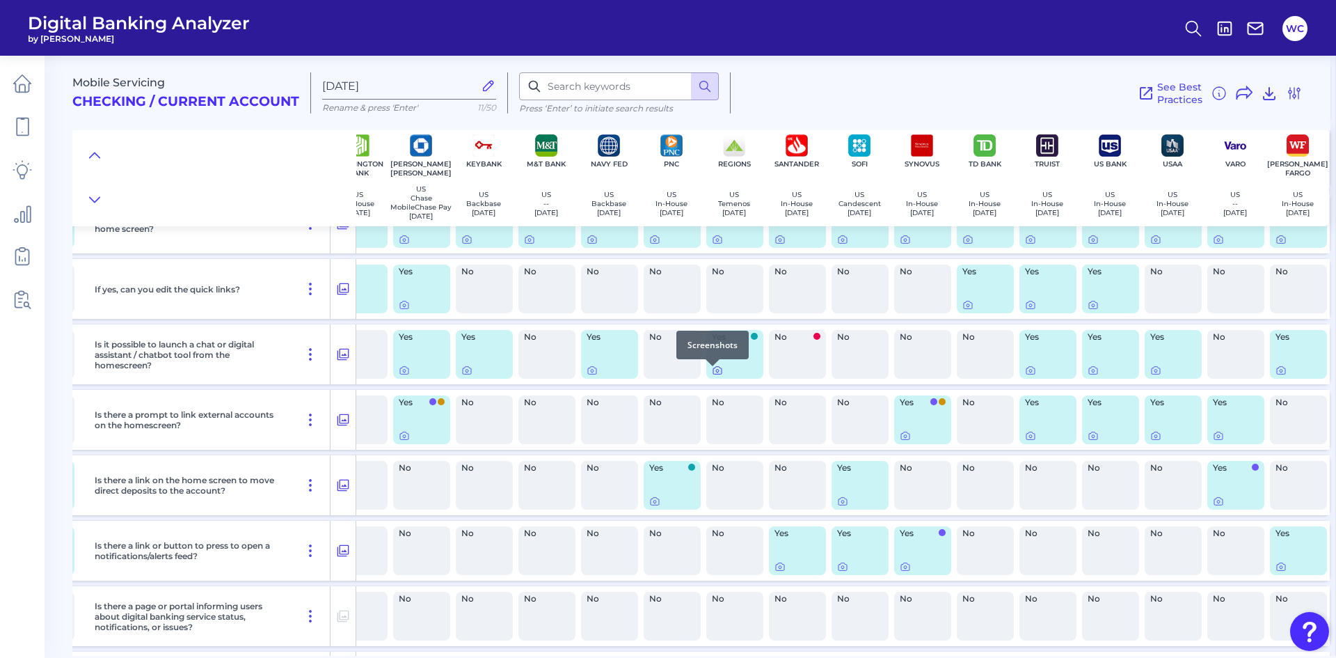
click at [713, 372] on div at bounding box center [713, 366] width 14 height 14
click at [713, 374] on icon at bounding box center [717, 370] width 11 height 11
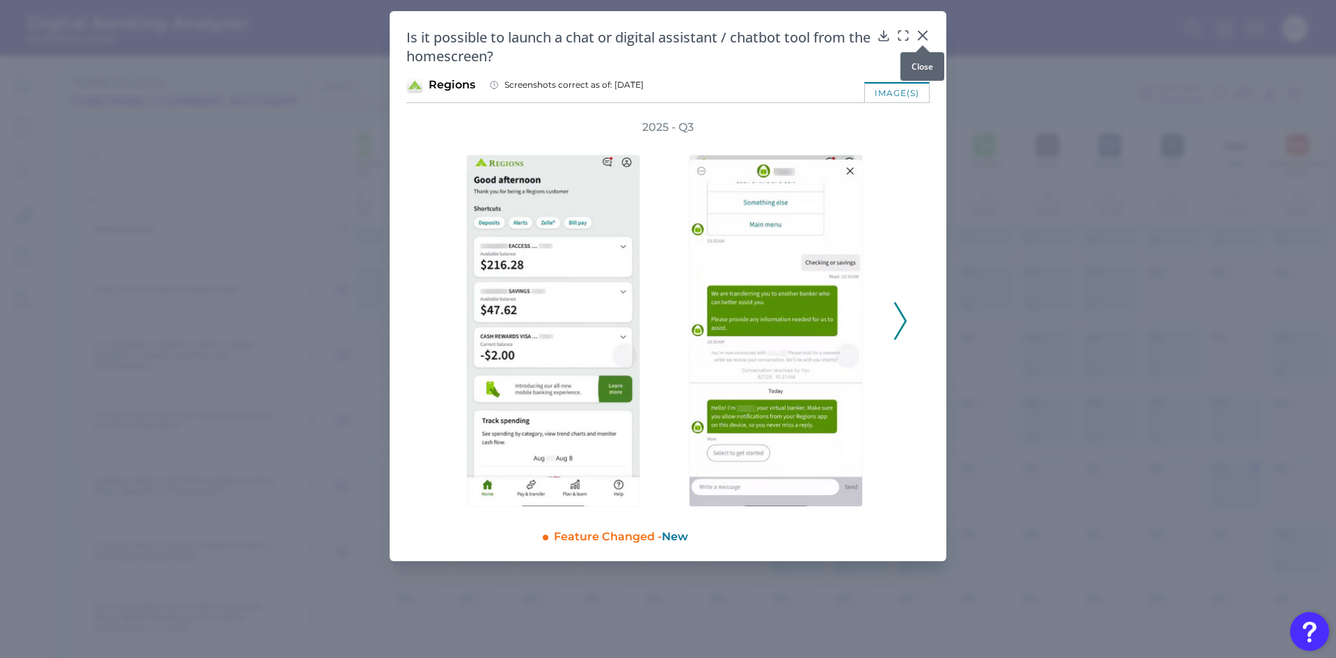
click at [918, 35] on icon at bounding box center [923, 36] width 14 height 14
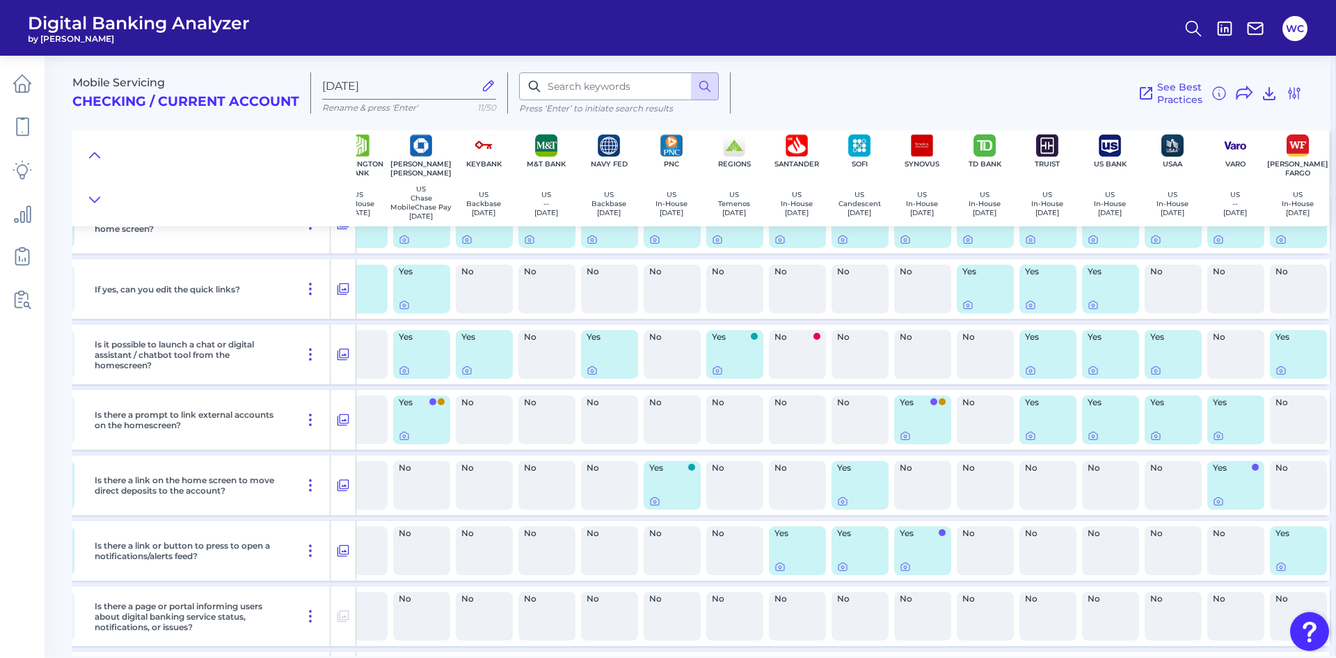
scroll to position [487, 599]
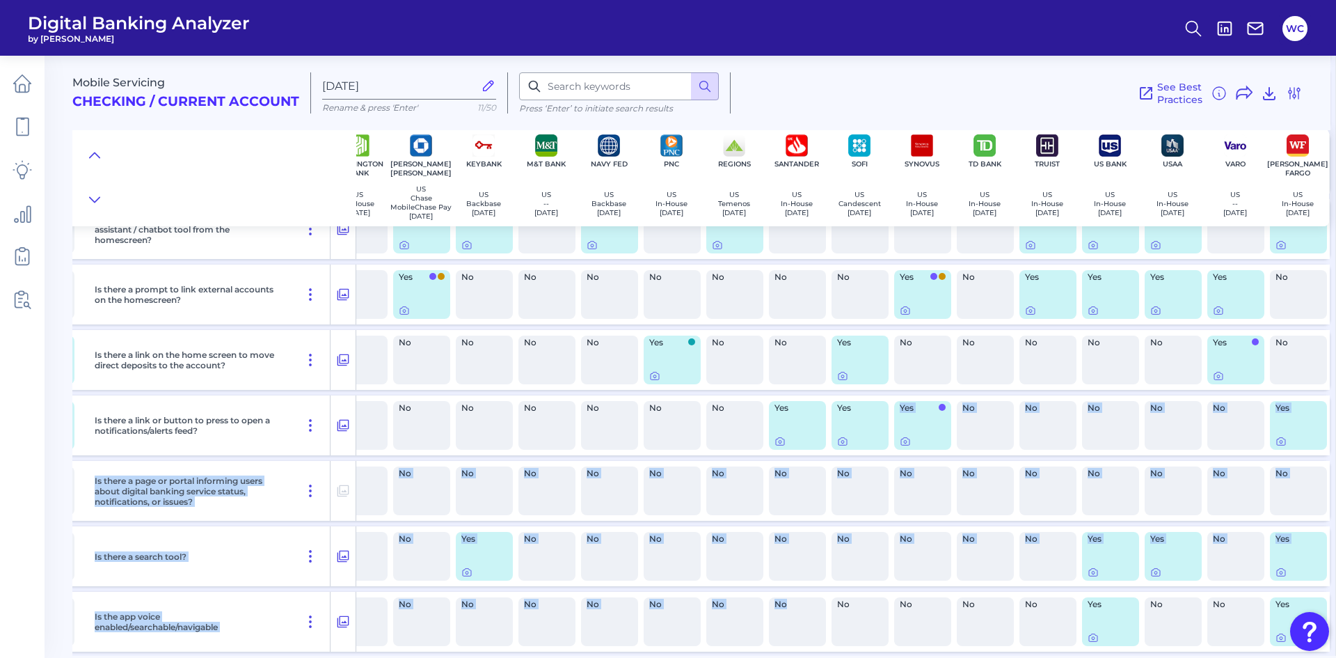
drag, startPoint x: 843, startPoint y: 649, endPoint x: 812, endPoint y: 649, distance: 30.6
click at [812, 649] on div "Has the mobile app had major updates that have significantly changed its functi…" at bounding box center [408, 132] width 1856 height 1055
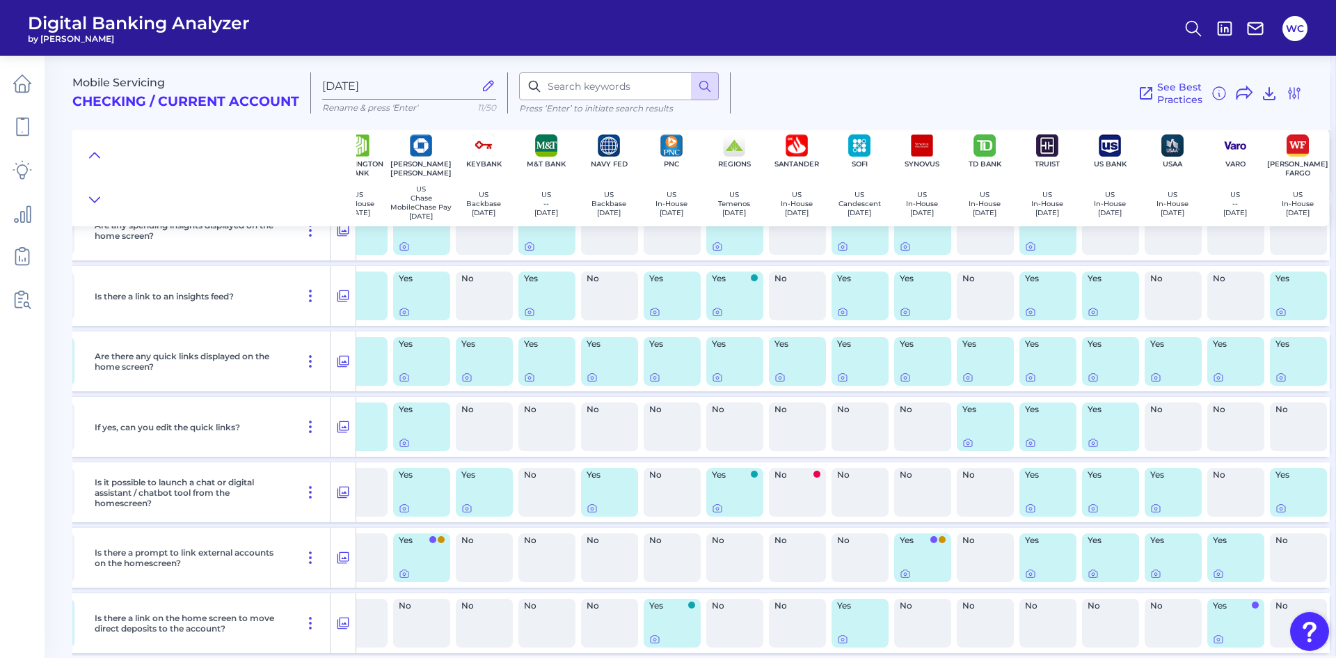
scroll to position [418, 599]
click at [813, 544] on div at bounding box center [812, 539] width 14 height 14
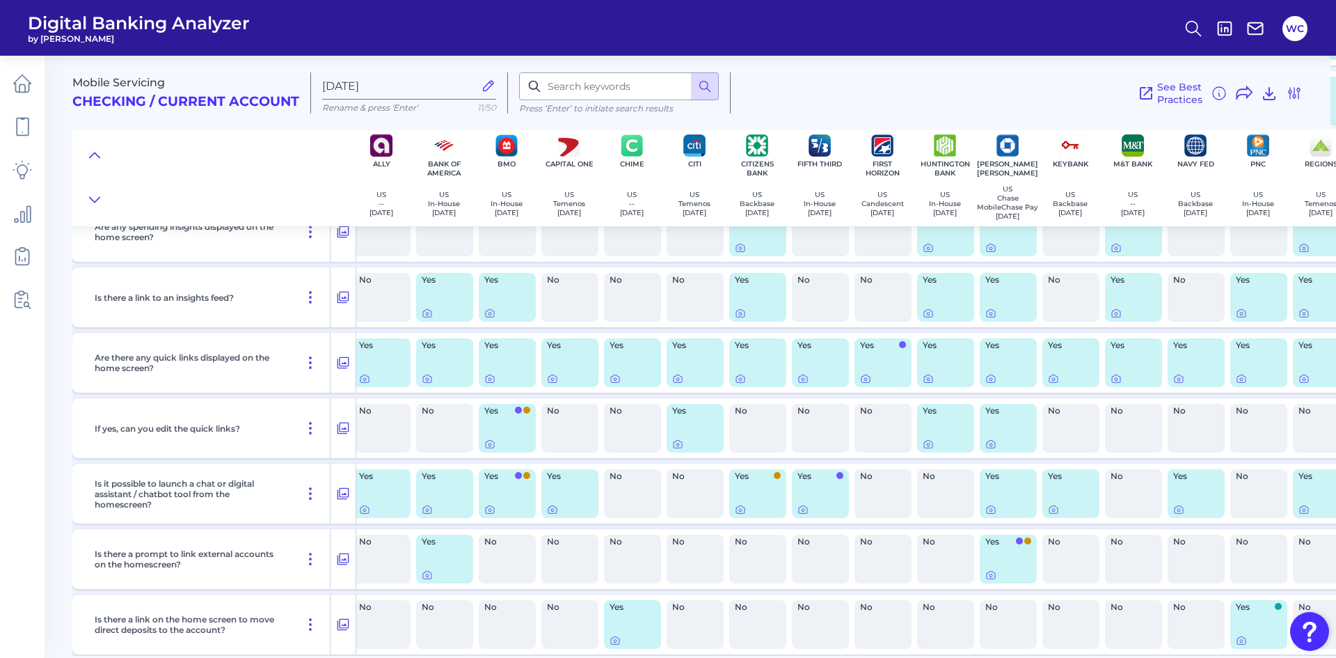
scroll to position [418, 0]
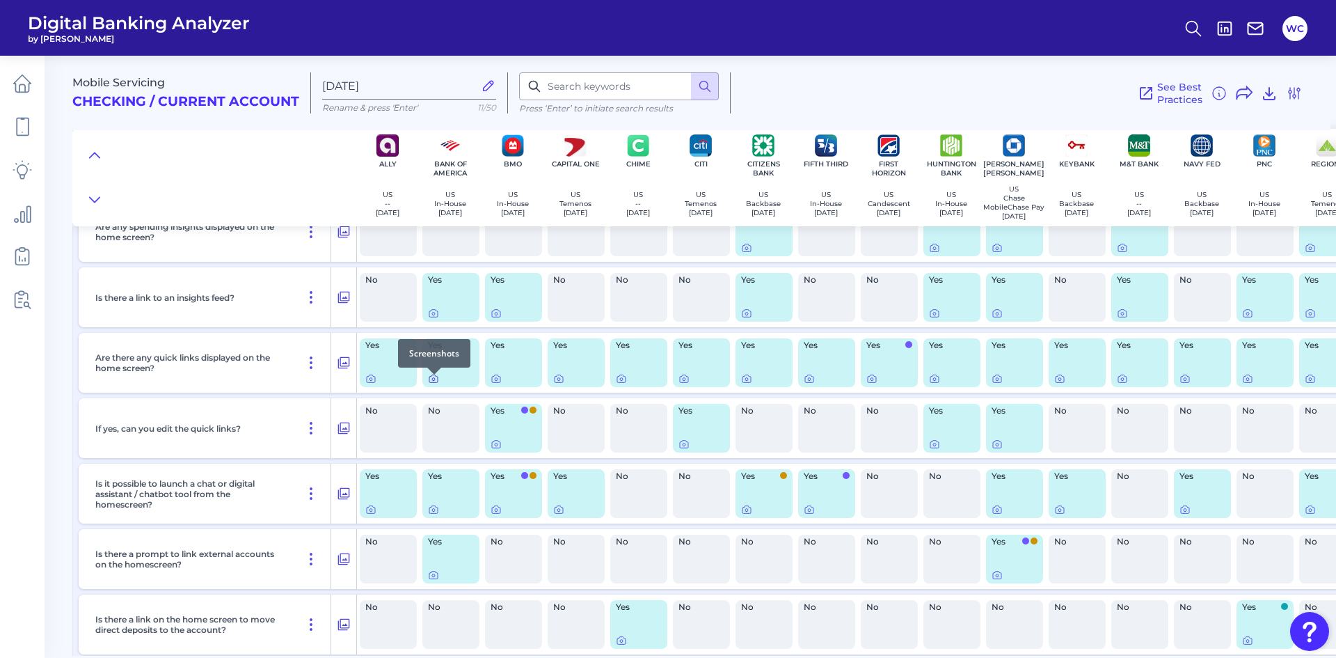
click at [433, 381] on icon at bounding box center [433, 378] width 11 height 11
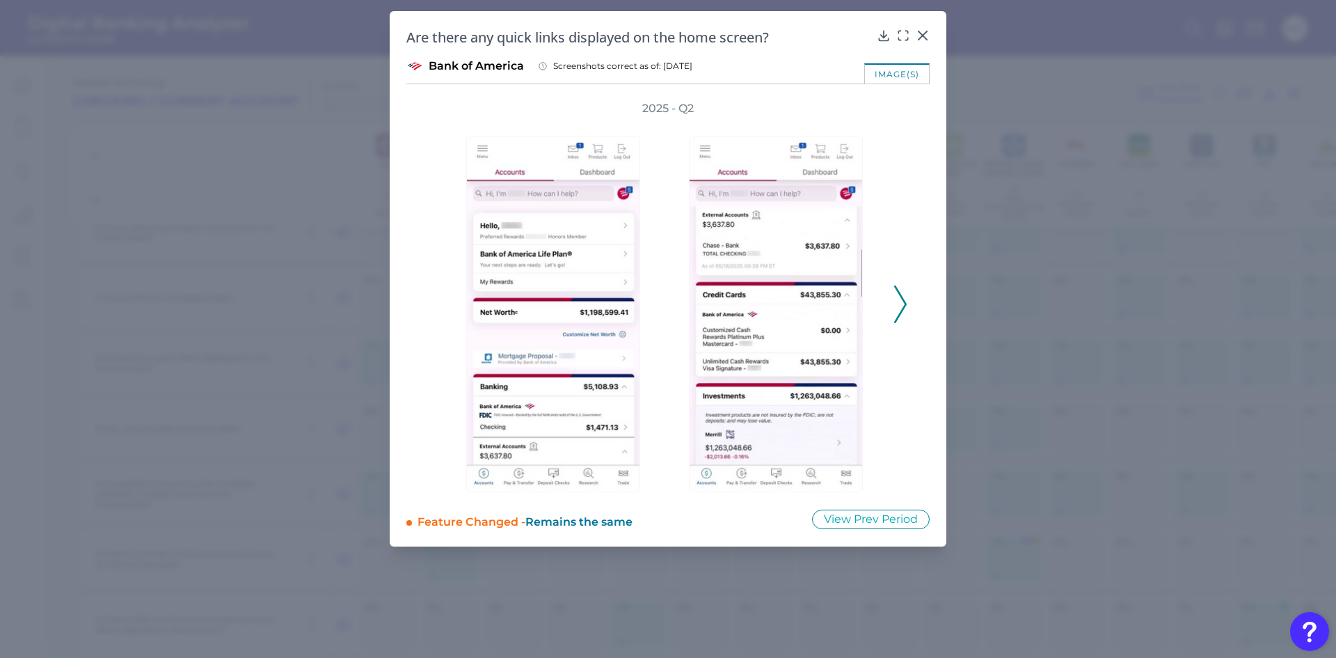
click at [903, 312] on icon at bounding box center [900, 304] width 13 height 38
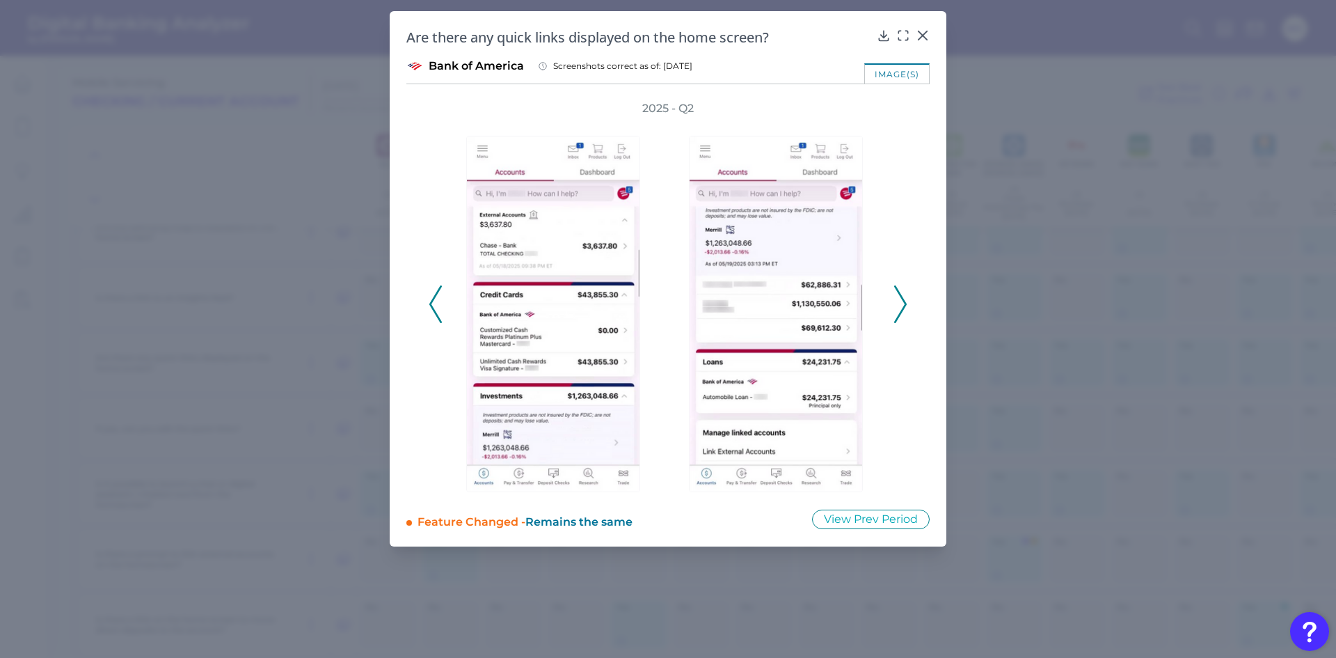
click at [434, 321] on icon at bounding box center [435, 304] width 13 height 38
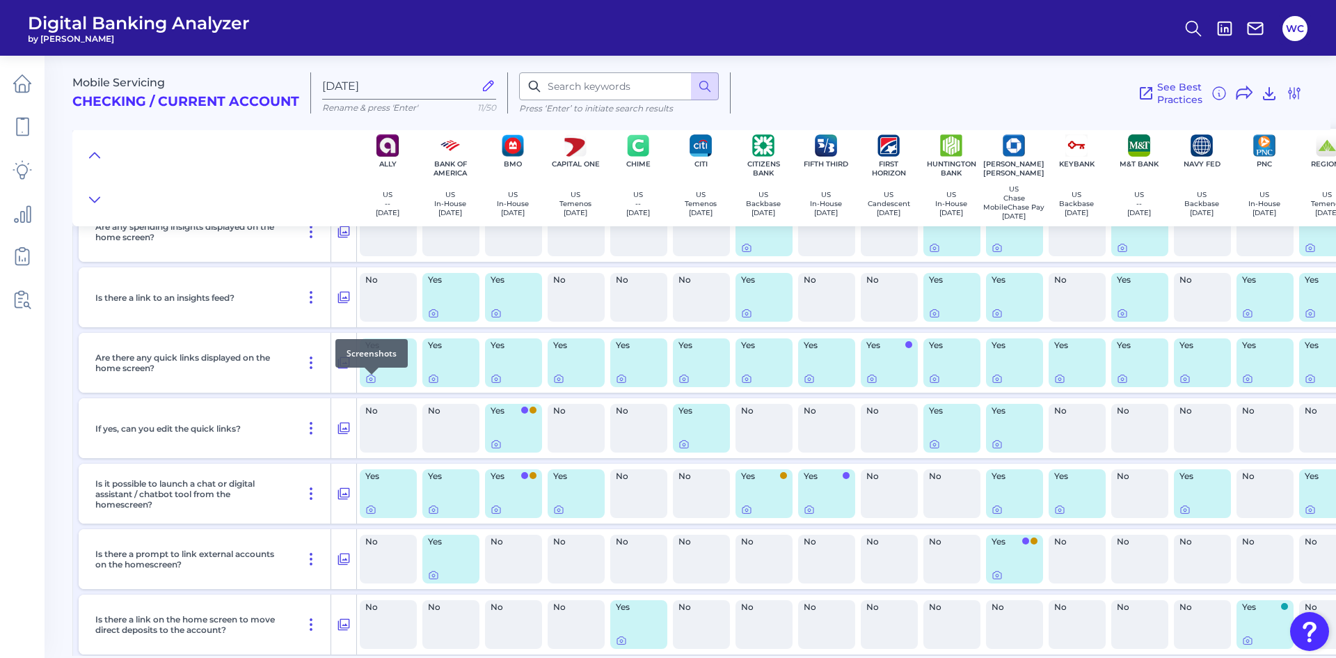
click at [374, 381] on div at bounding box center [372, 375] width 14 height 14
click at [372, 381] on icon at bounding box center [371, 379] width 3 height 3
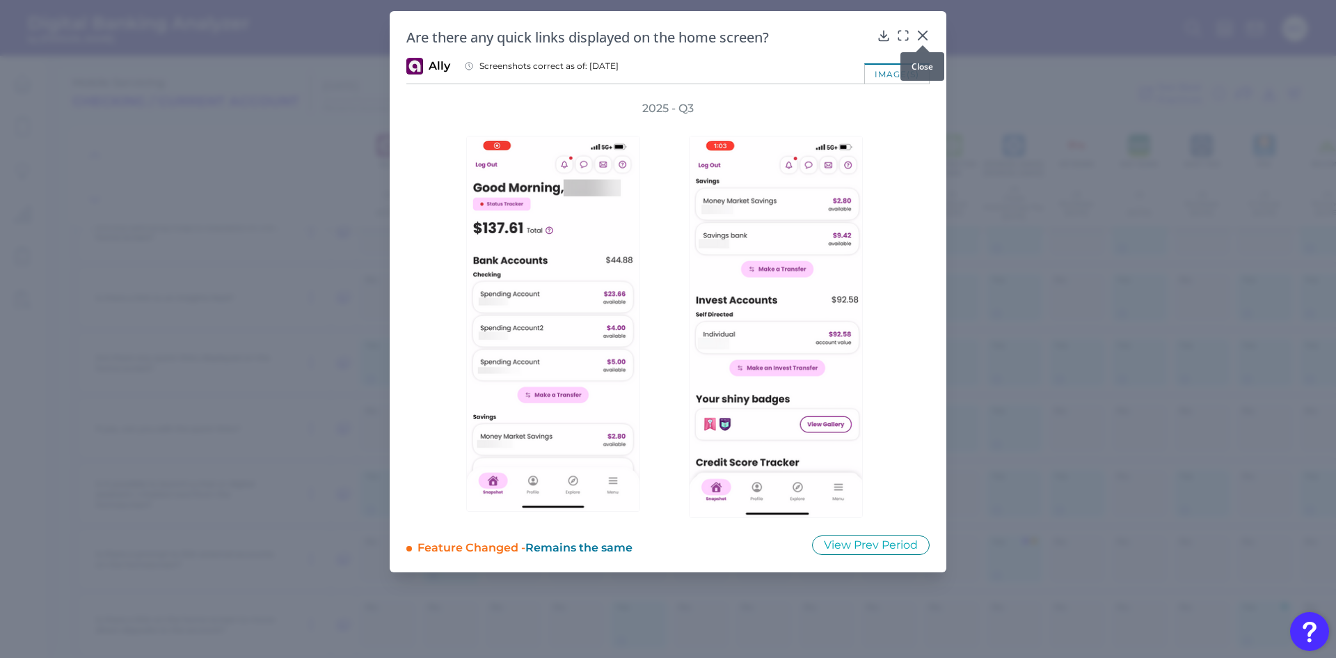
click at [916, 40] on div at bounding box center [923, 45] width 14 height 14
click at [922, 33] on icon at bounding box center [923, 36] width 14 height 14
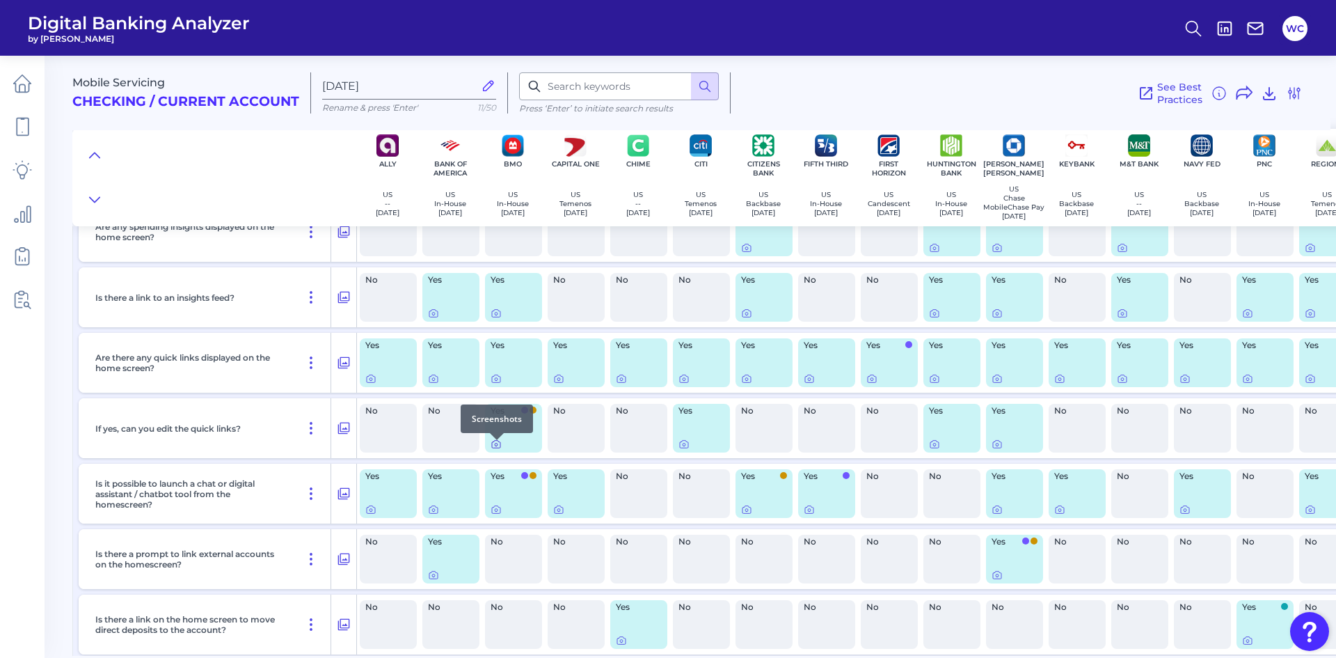
click at [495, 446] on icon at bounding box center [496, 444] width 3 height 3
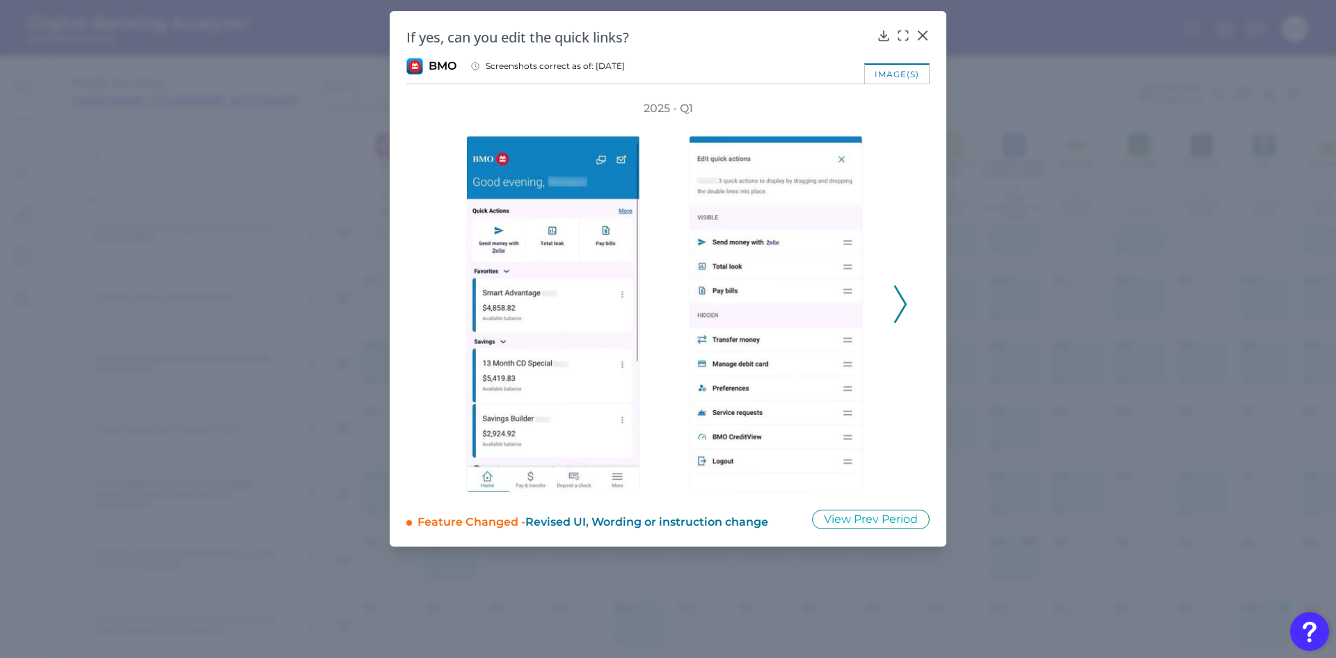
click at [899, 301] on icon at bounding box center [900, 304] width 13 height 38
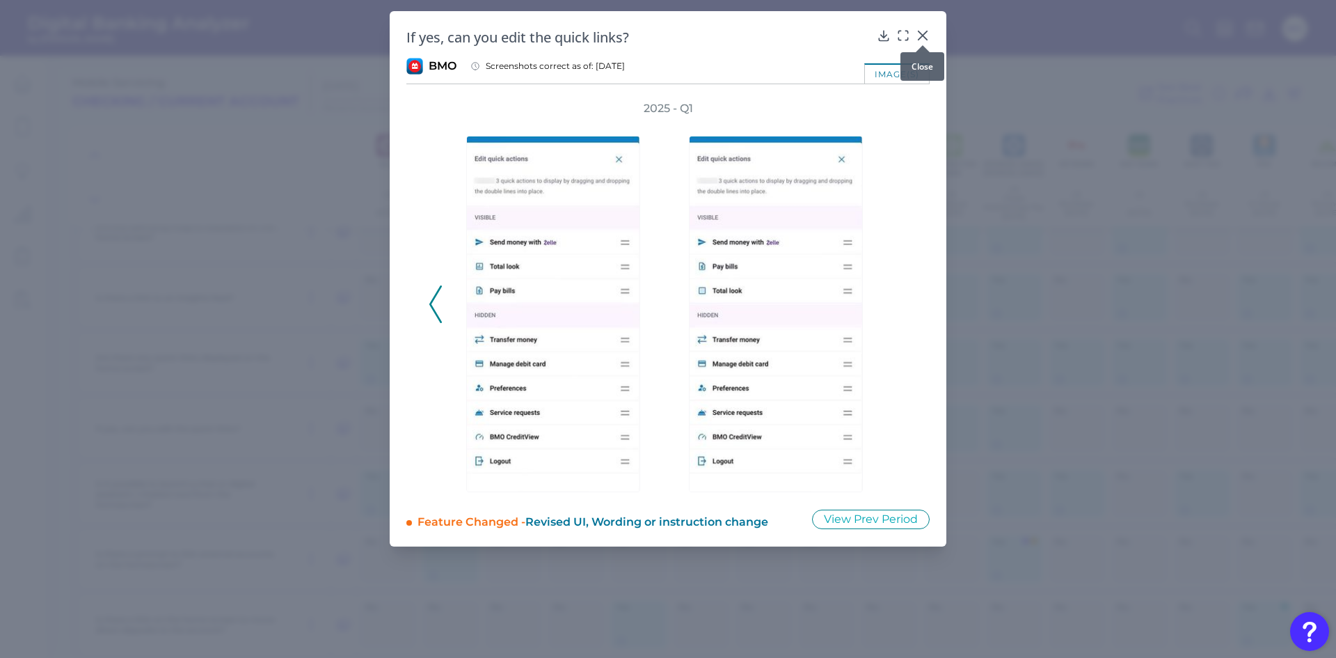
click at [926, 39] on div at bounding box center [923, 45] width 14 height 14
click at [922, 35] on icon at bounding box center [923, 35] width 8 height 8
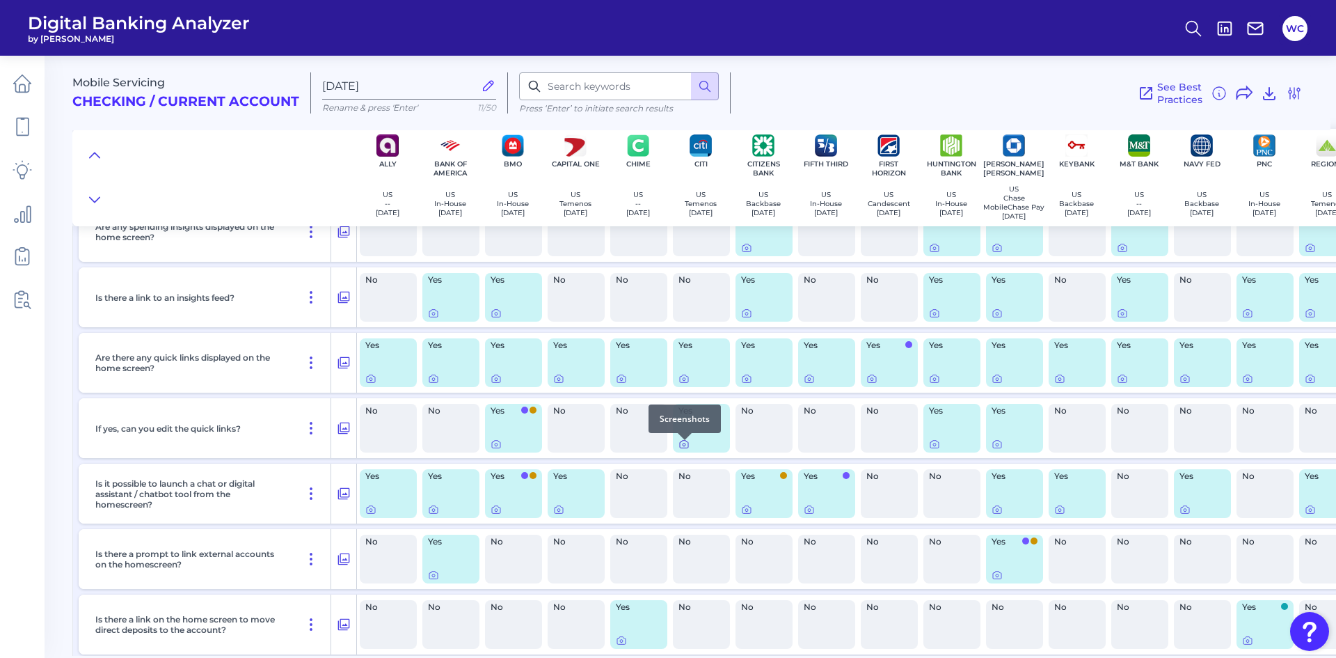
click at [684, 448] on icon at bounding box center [684, 443] width 11 height 11
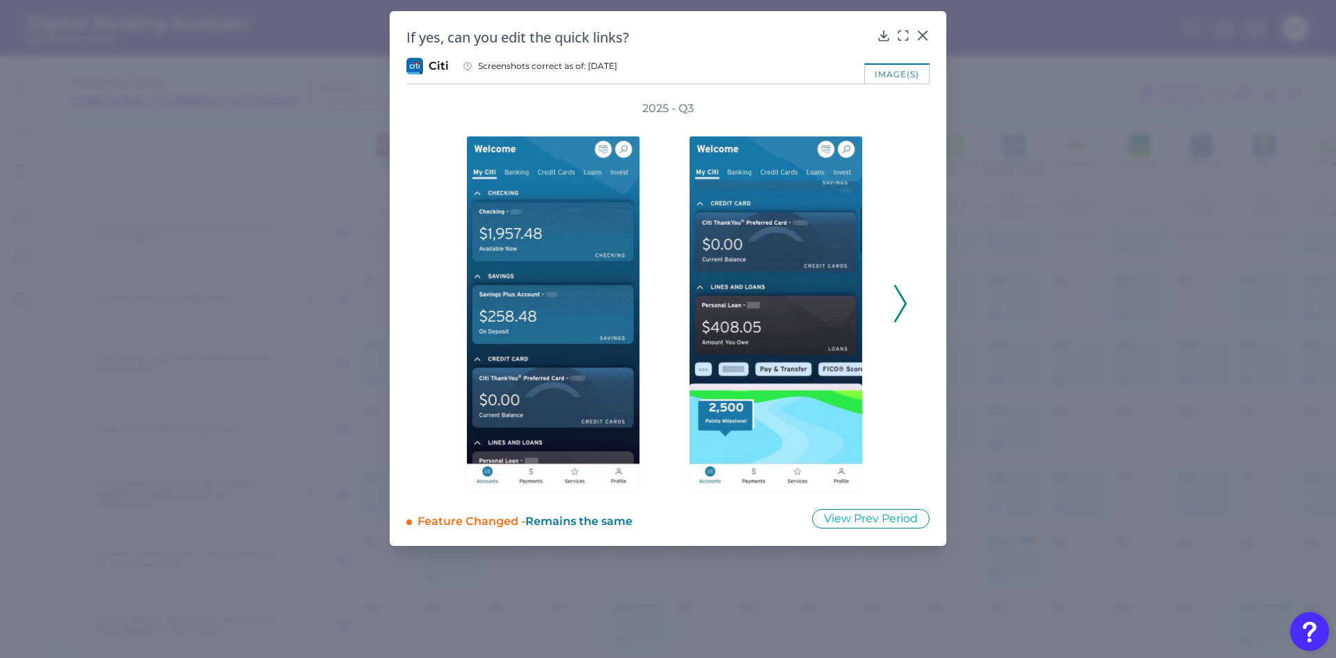
click at [906, 296] on icon at bounding box center [900, 304] width 13 height 38
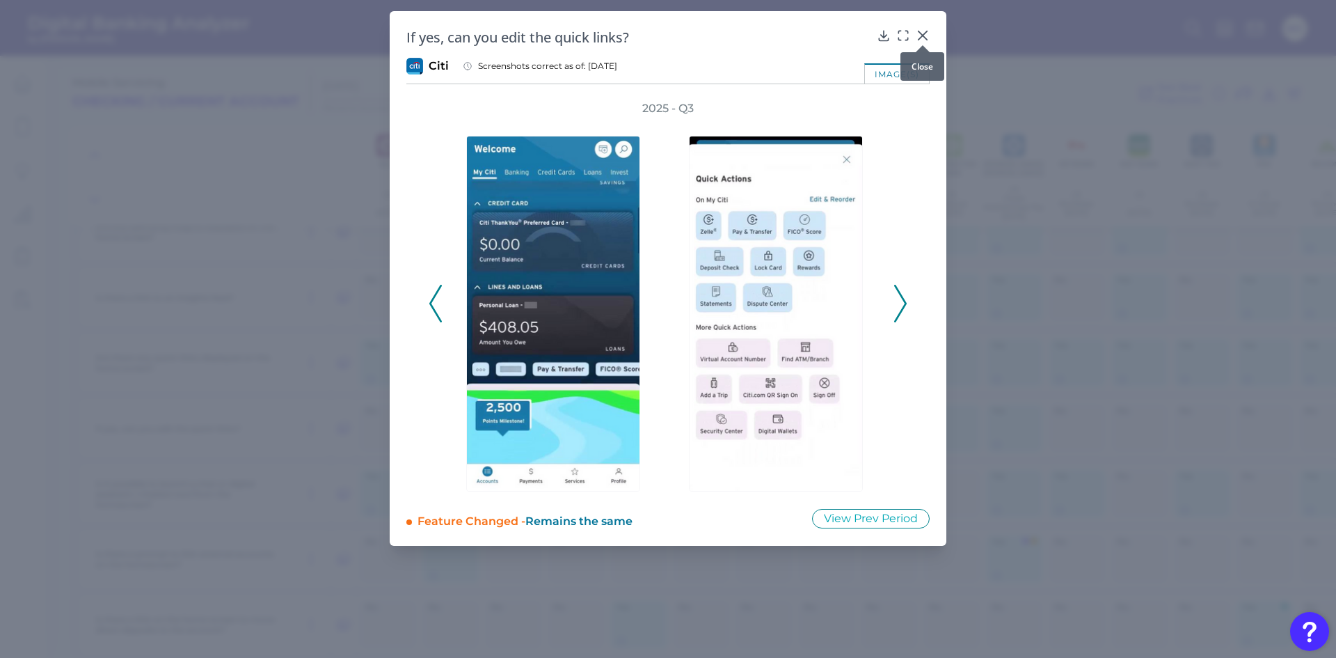
click at [923, 34] on icon at bounding box center [923, 36] width 14 height 14
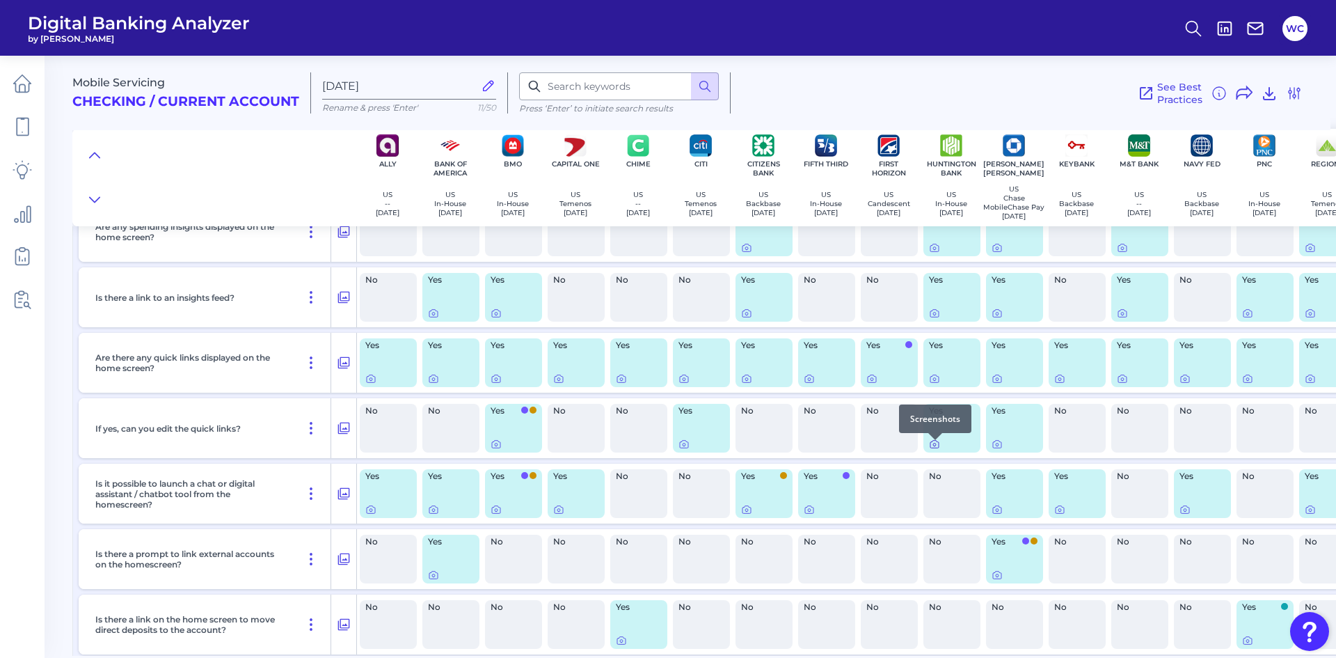
click at [931, 450] on icon at bounding box center [934, 443] width 11 height 11
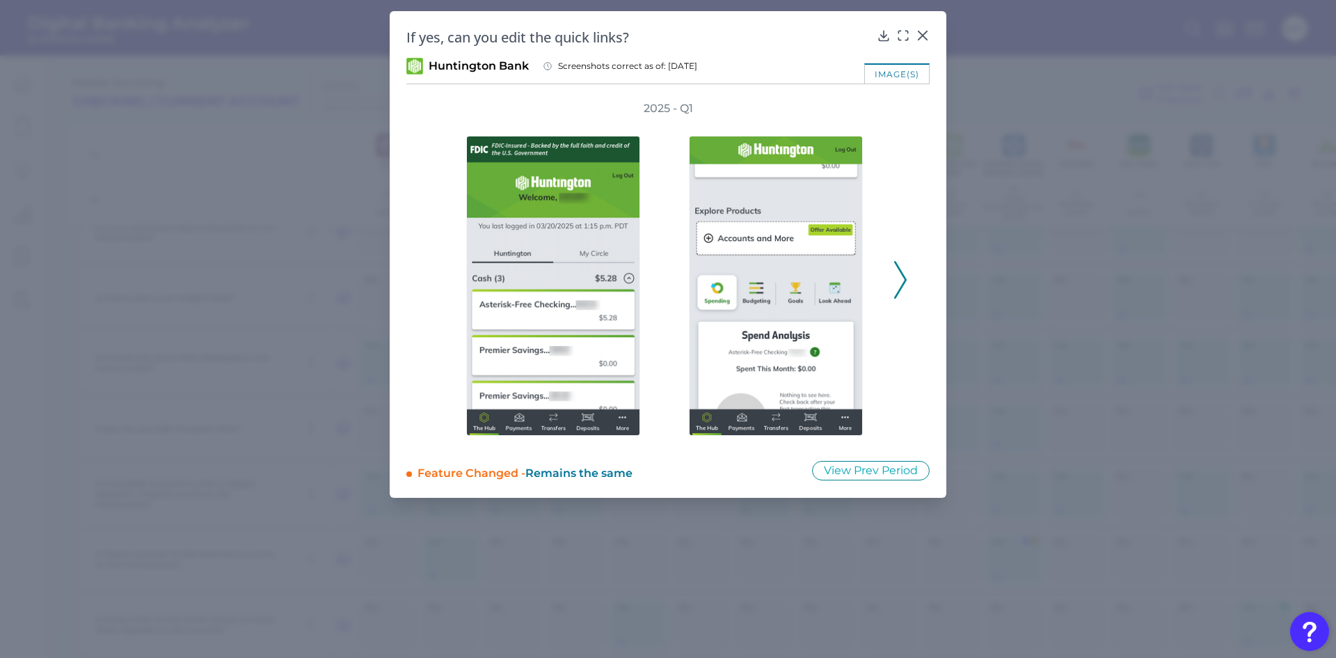
click at [910, 279] on div "2025 - Q1" at bounding box center [667, 272] width 523 height 342
click at [901, 279] on icon at bounding box center [900, 280] width 13 height 38
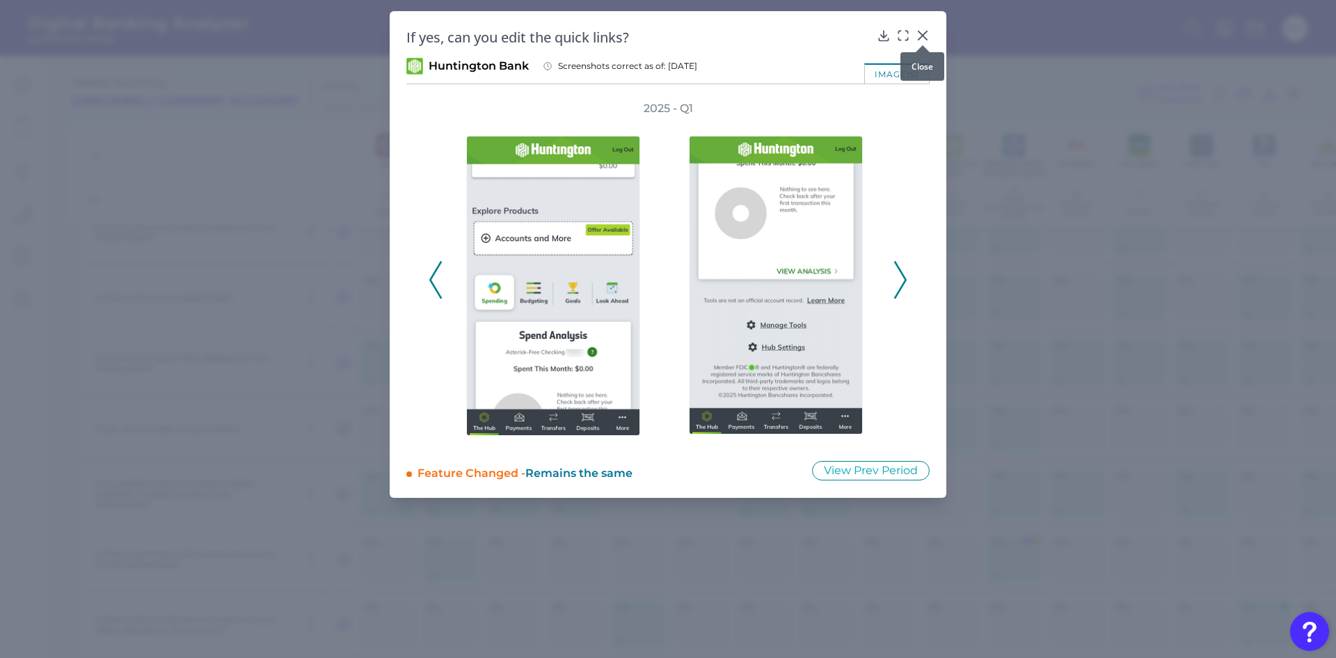
click at [923, 31] on icon at bounding box center [923, 36] width 14 height 14
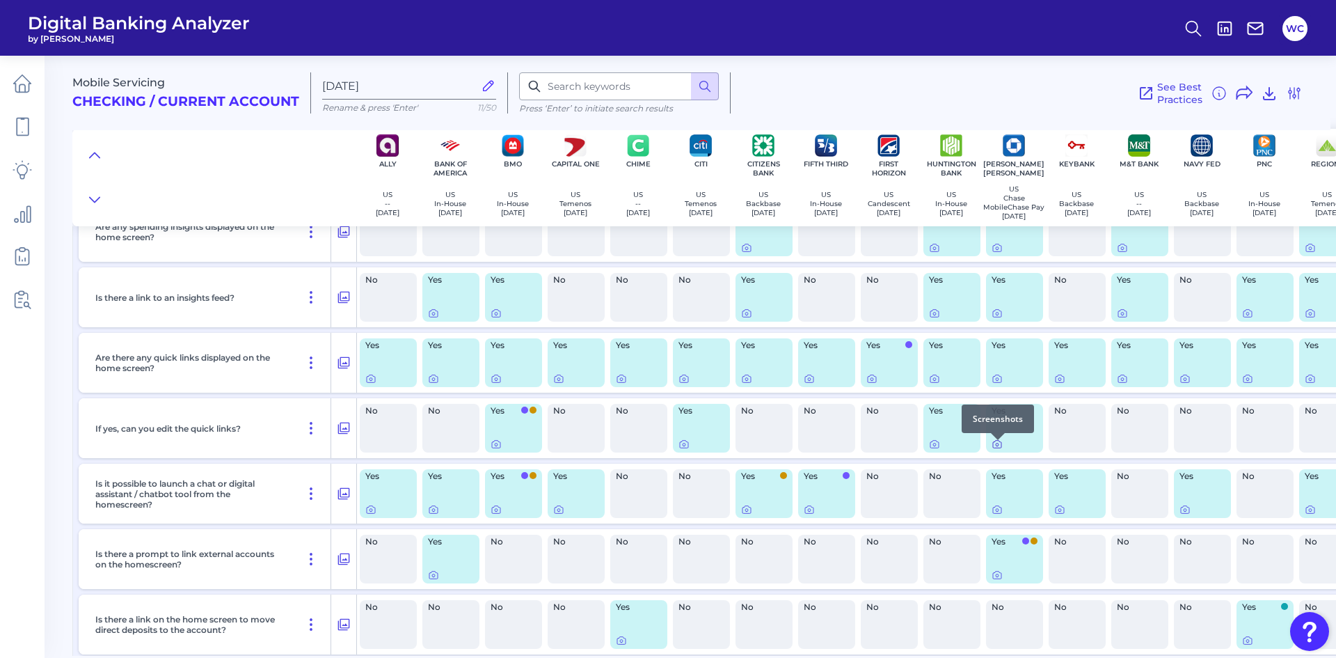
click at [1000, 449] on icon at bounding box center [997, 443] width 11 height 11
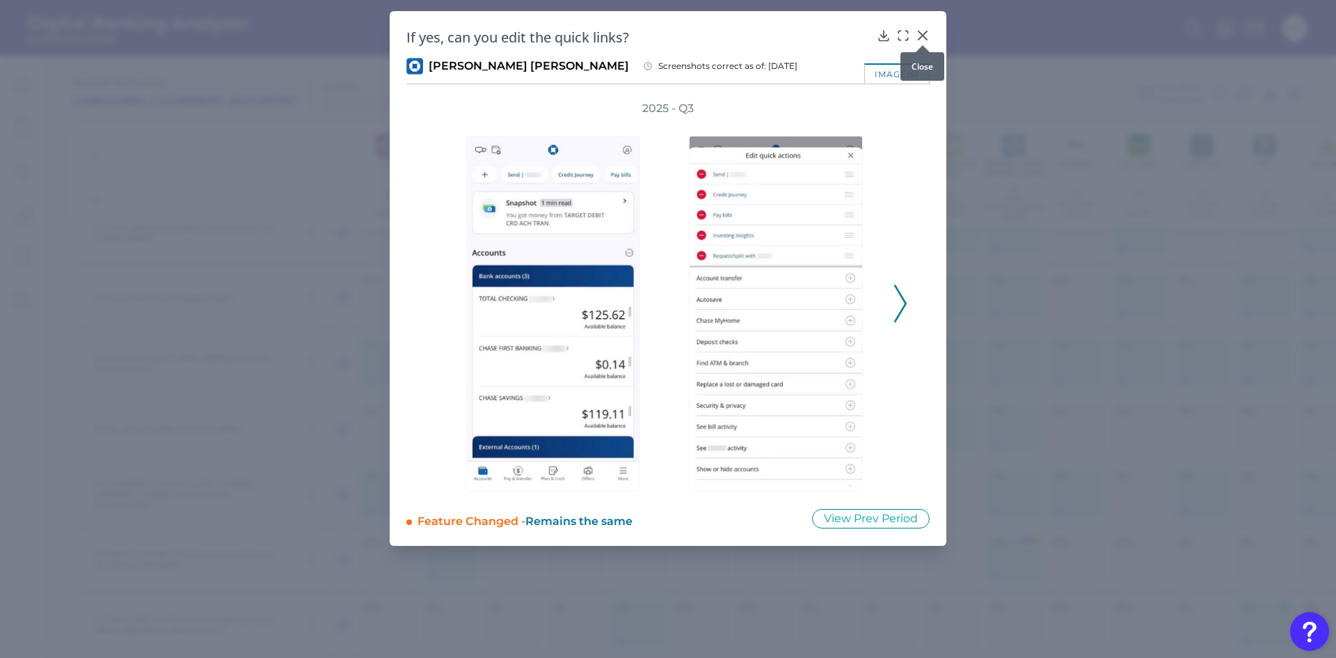
click at [919, 31] on icon at bounding box center [923, 35] width 8 height 8
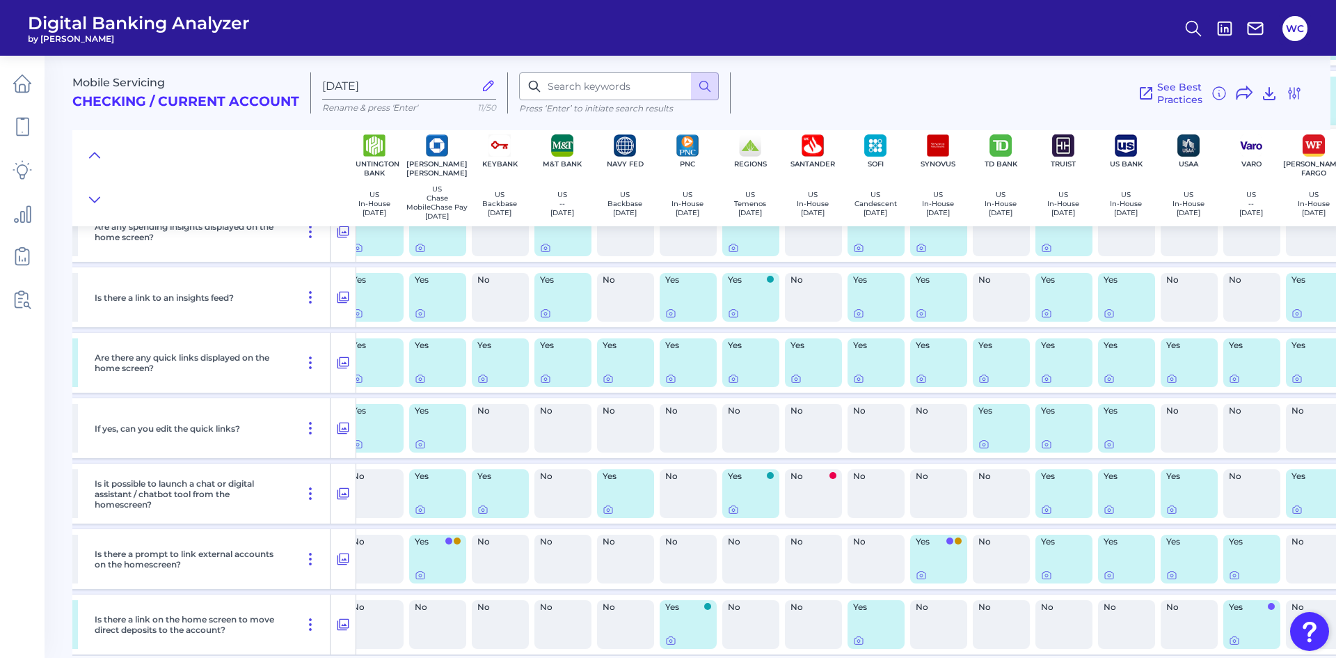
scroll to position [418, 599]
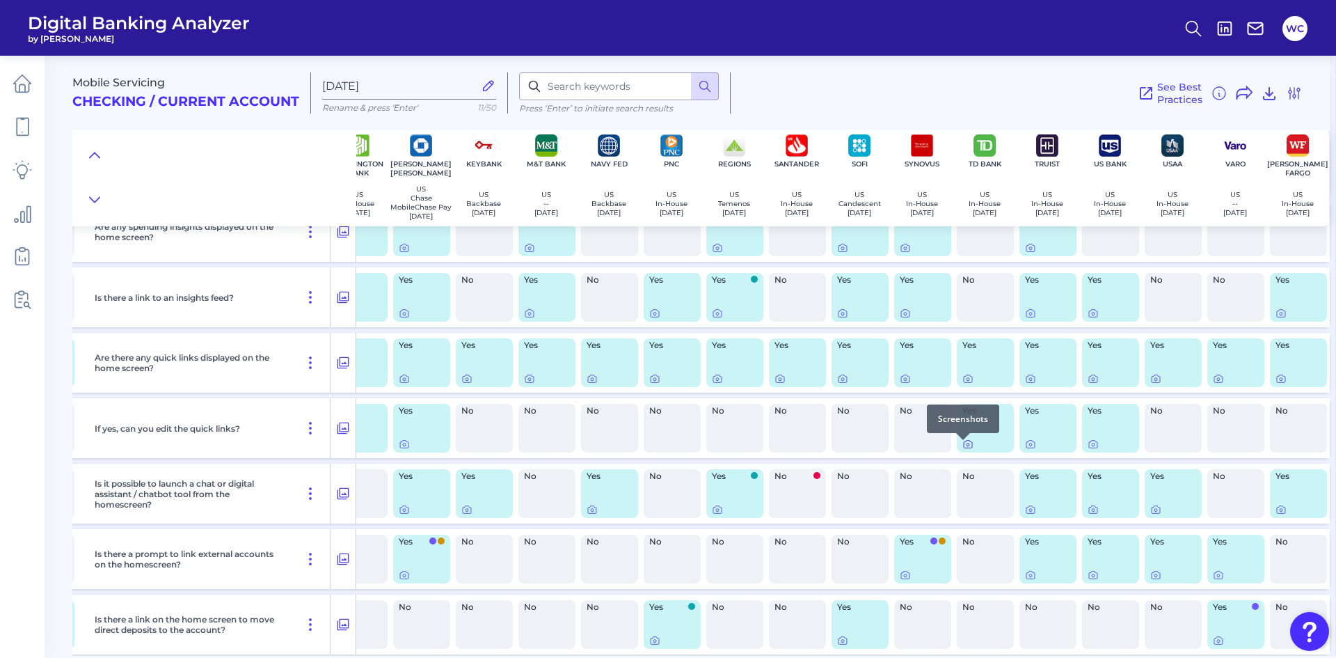
click at [963, 448] on icon at bounding box center [968, 443] width 11 height 11
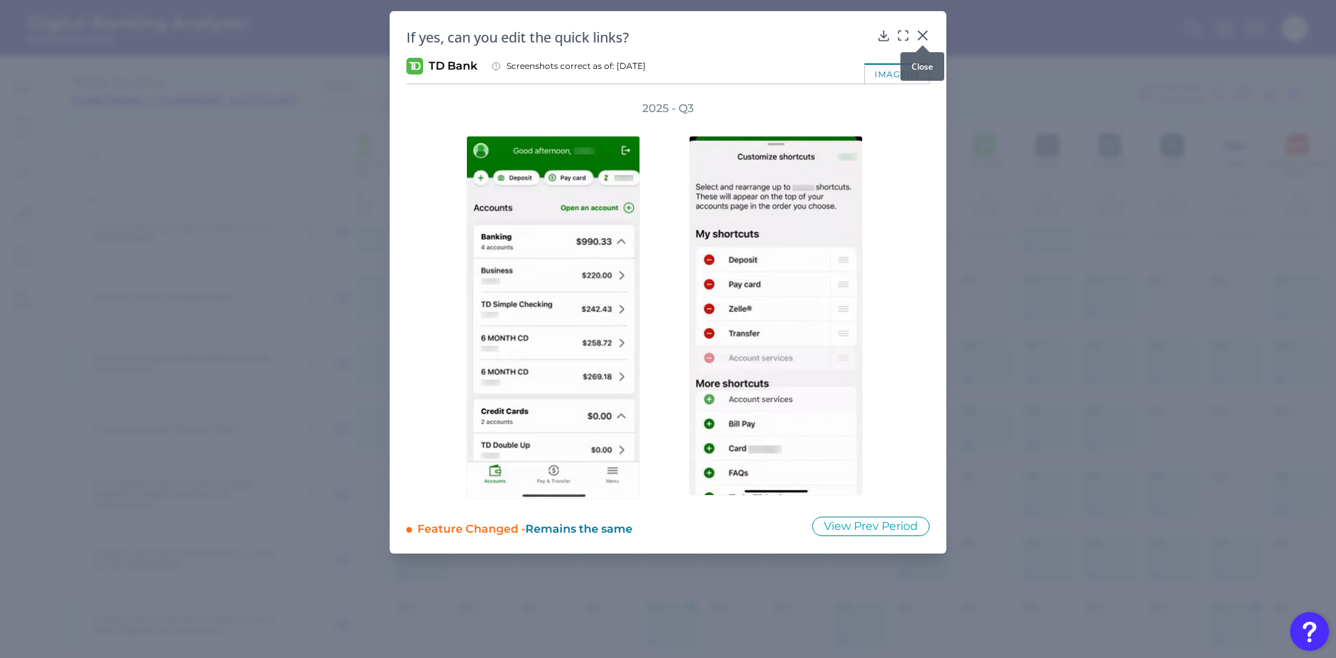
click at [927, 36] on icon at bounding box center [923, 36] width 14 height 14
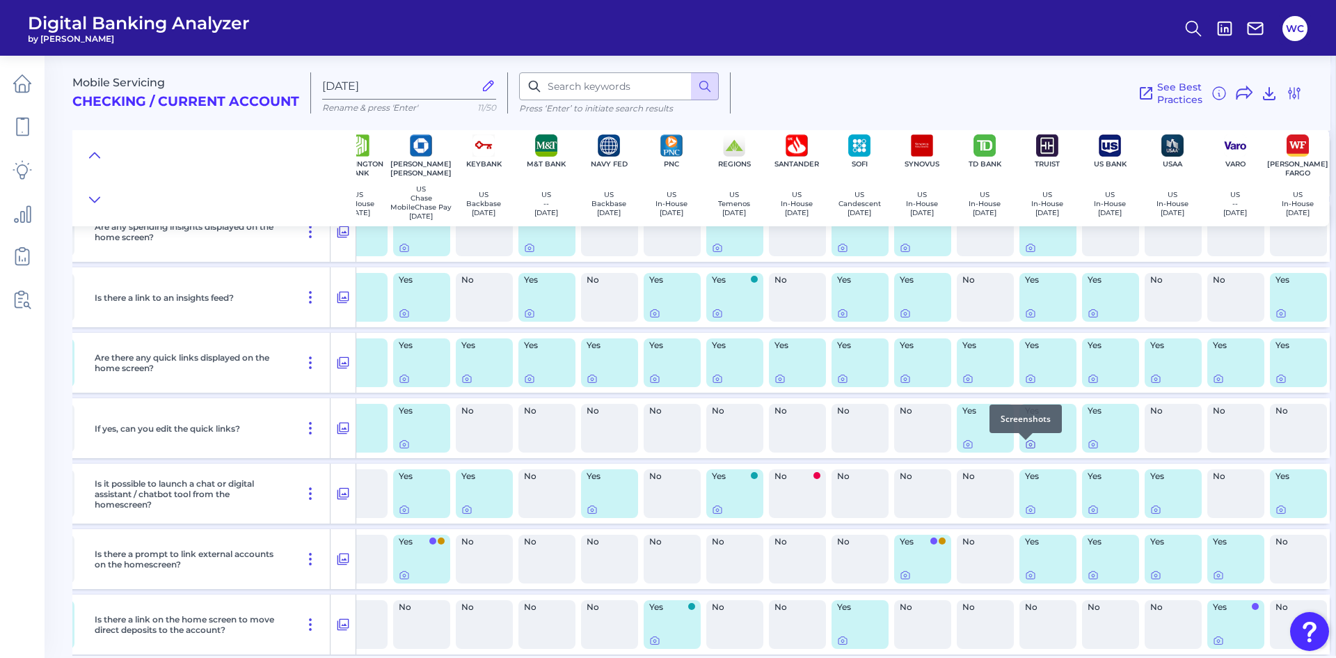
click at [1029, 448] on icon at bounding box center [1031, 445] width 8 height 8
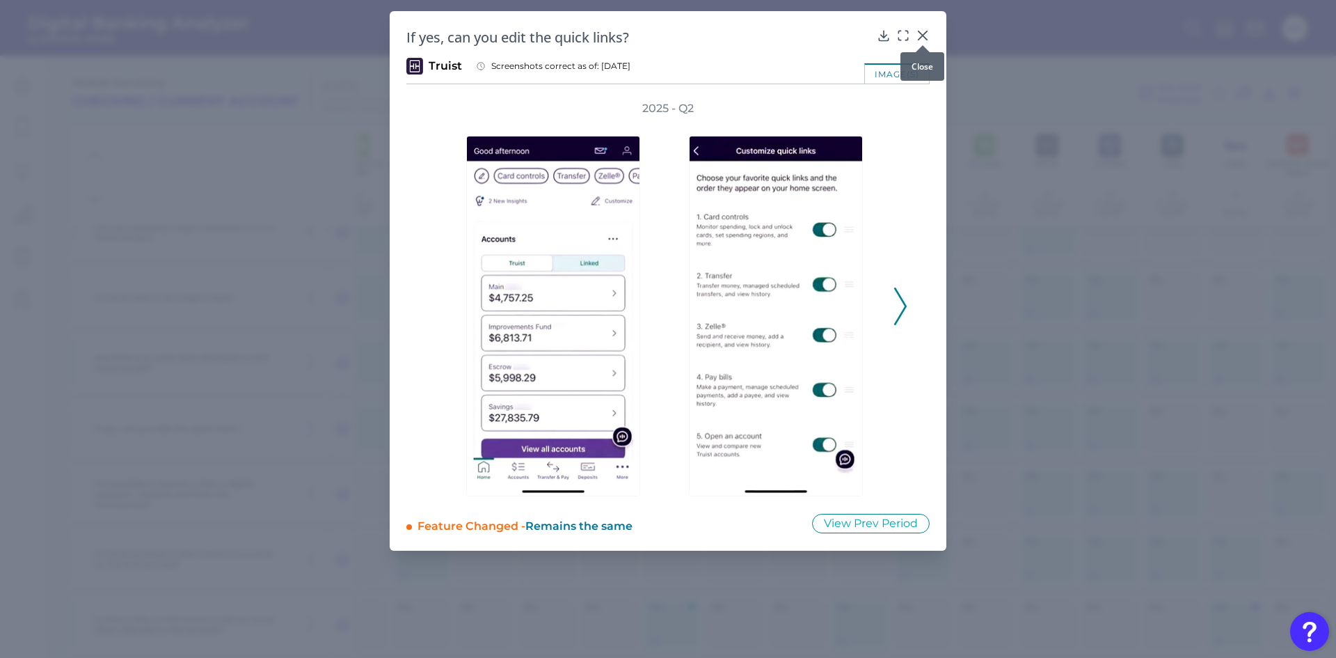
click at [925, 37] on icon at bounding box center [923, 35] width 8 height 8
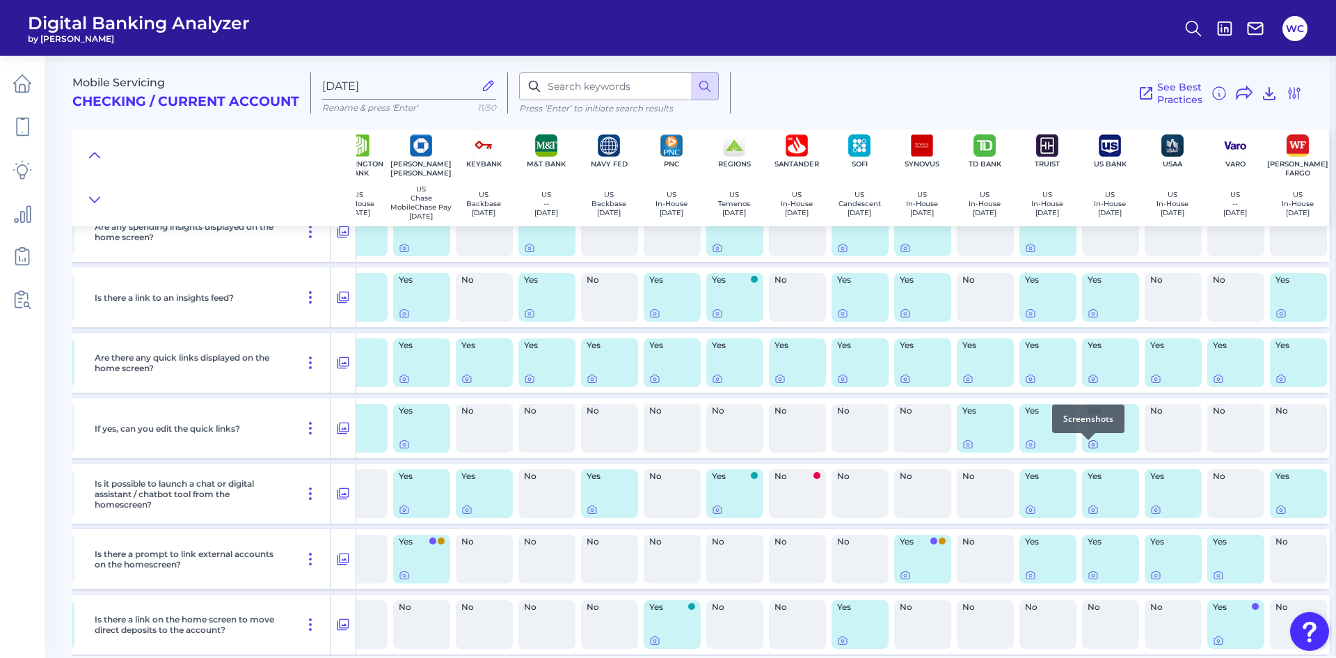
click at [1088, 448] on icon at bounding box center [1093, 443] width 11 height 11
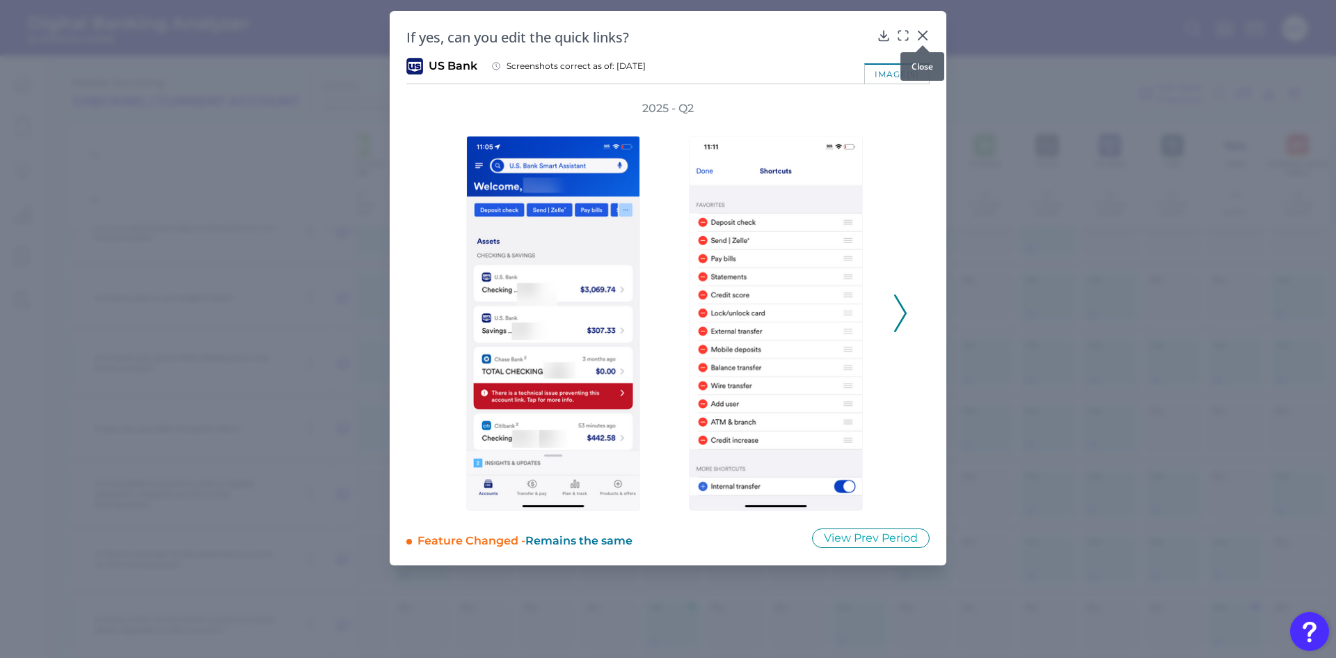
click at [926, 30] on icon at bounding box center [923, 36] width 14 height 14
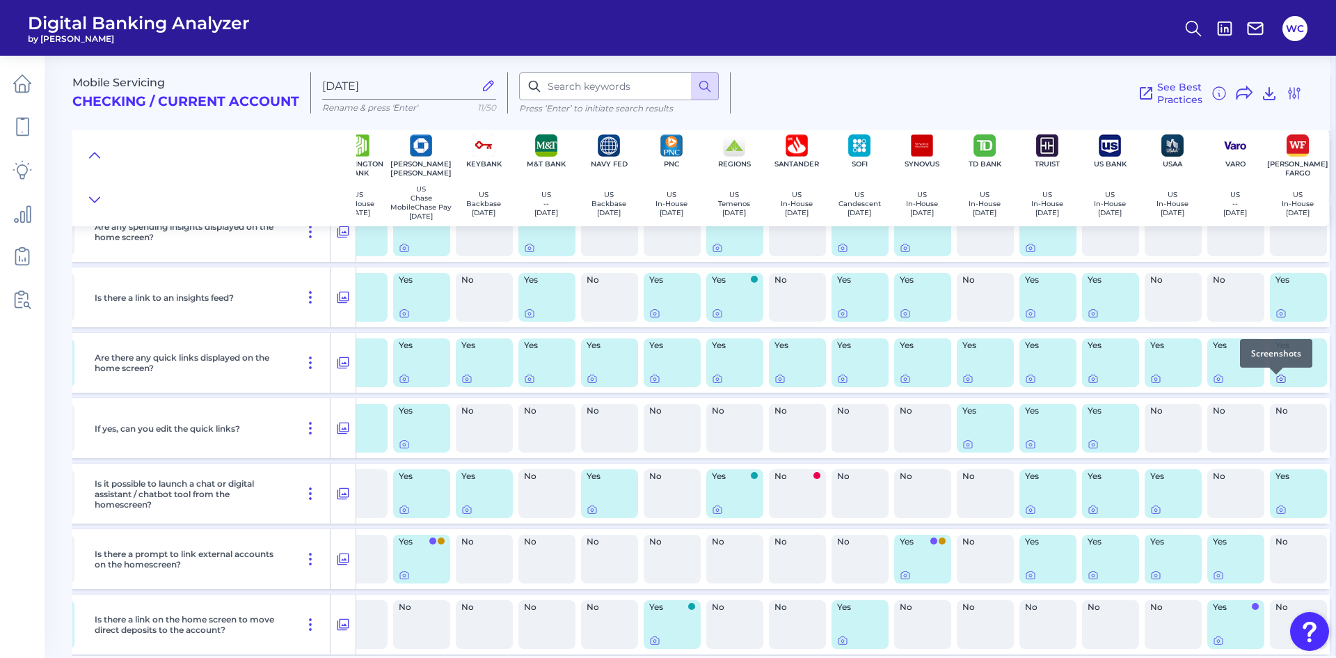
click at [1280, 384] on icon at bounding box center [1281, 378] width 11 height 11
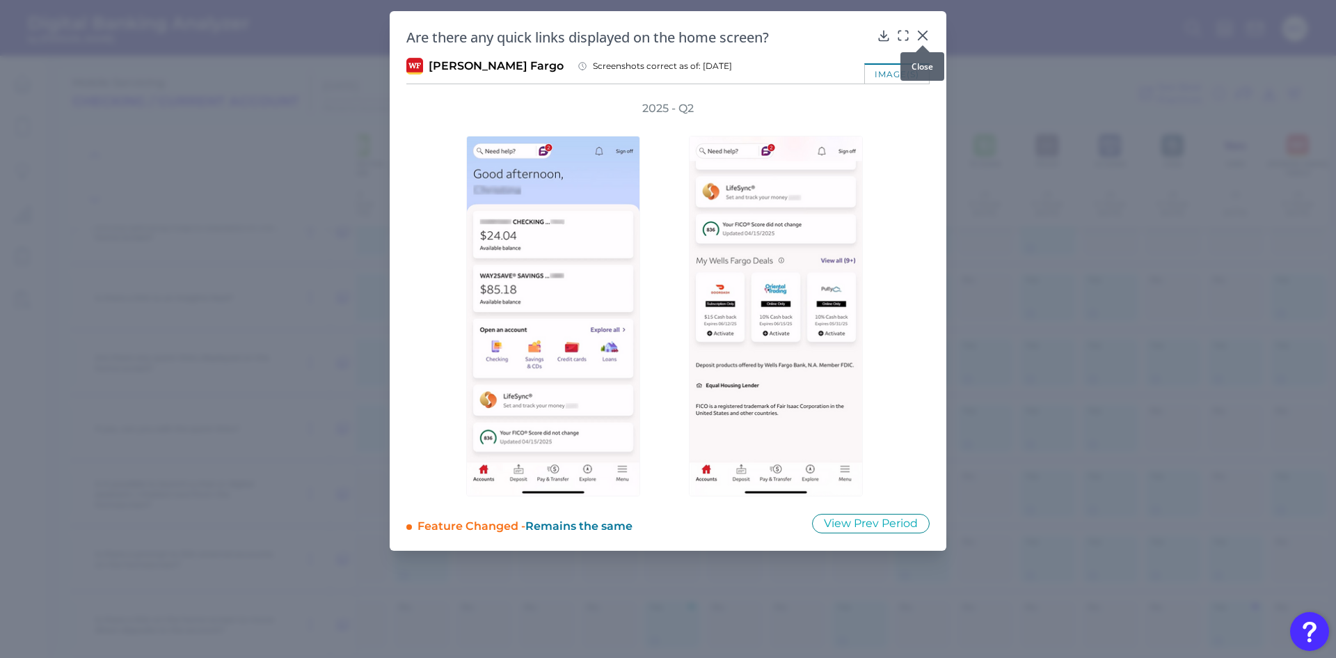
click at [926, 40] on div at bounding box center [923, 45] width 14 height 14
click at [925, 38] on icon at bounding box center [923, 35] width 8 height 8
